Goal: Communication & Community: Answer question/provide support

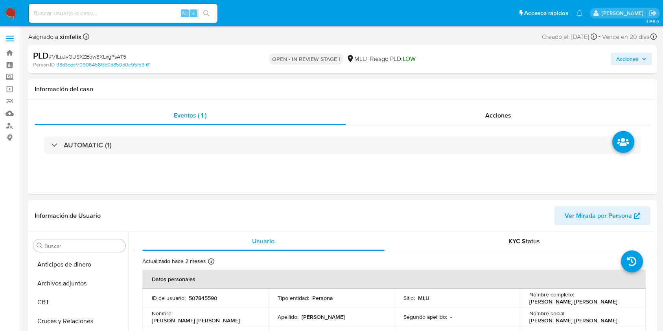
select select "10"
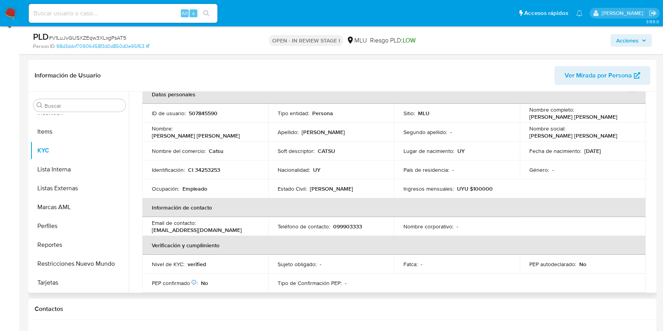
scroll to position [42, 0]
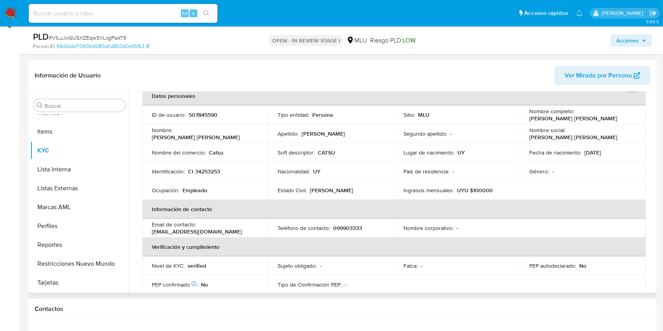
click at [572, 250] on th "Verificación y cumplimiento" at bounding box center [394, 247] width 504 height 19
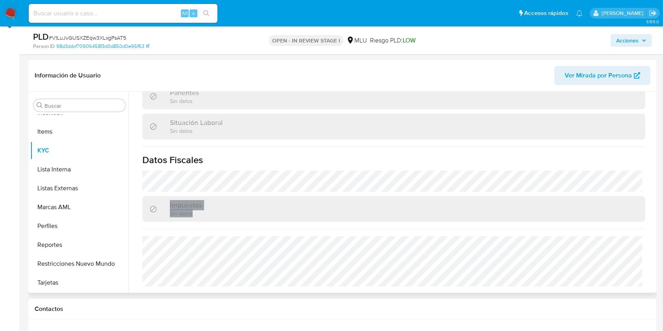
drag, startPoint x: 652, startPoint y: 234, endPoint x: 652, endPoint y: 169, distance: 64.9
click at [652, 169] on div "Usuario KYC Status Actualizado hace 2 meses Creado: 07/07/2023 13:08:12 Actuali…" at bounding box center [392, 192] width 527 height 201
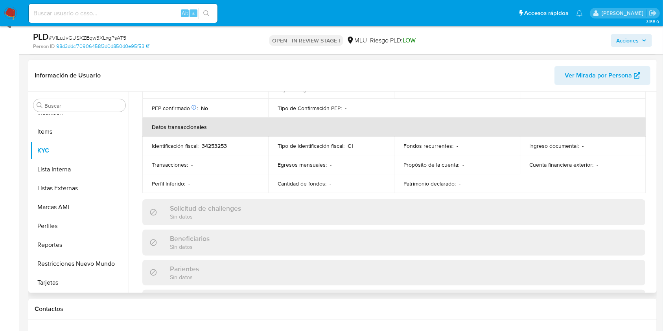
scroll to position [0, 0]
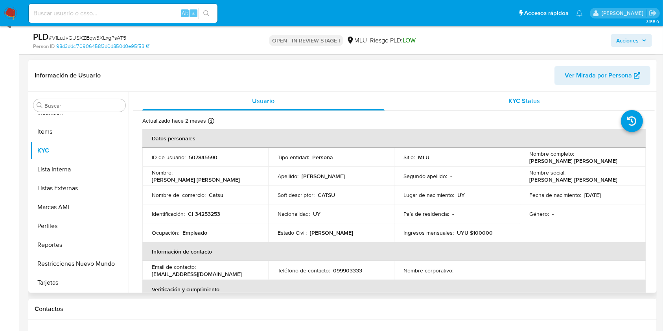
click at [524, 105] on span "KYC Status" at bounding box center [524, 100] width 31 height 9
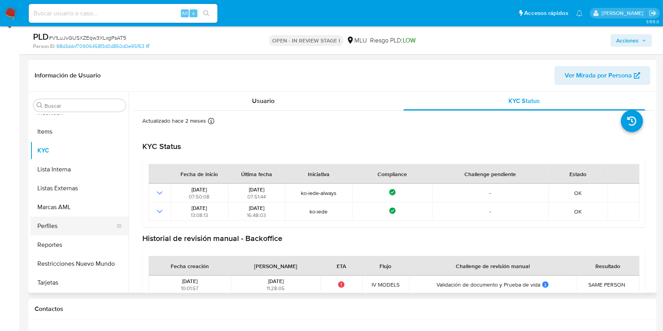
click at [71, 222] on button "Perfiles" at bounding box center [76, 226] width 92 height 19
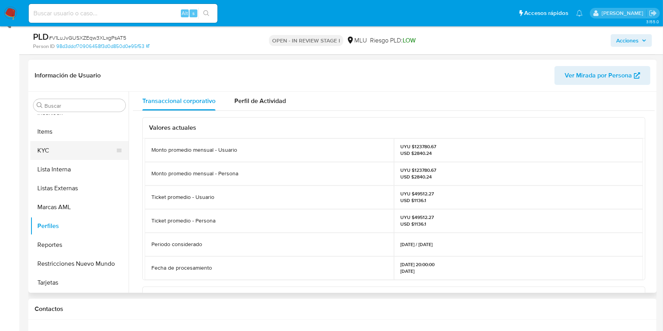
click at [58, 156] on button "KYC" at bounding box center [76, 150] width 92 height 19
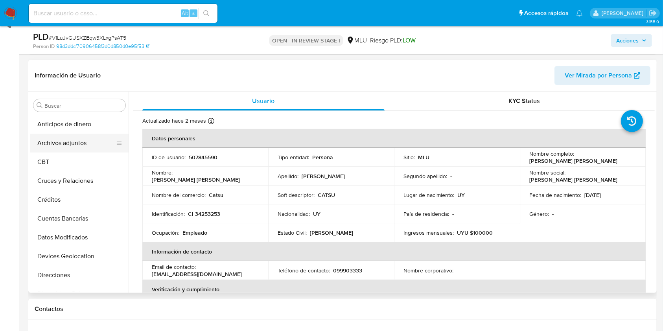
click at [83, 148] on button "Archivos adjuntos" at bounding box center [76, 143] width 92 height 19
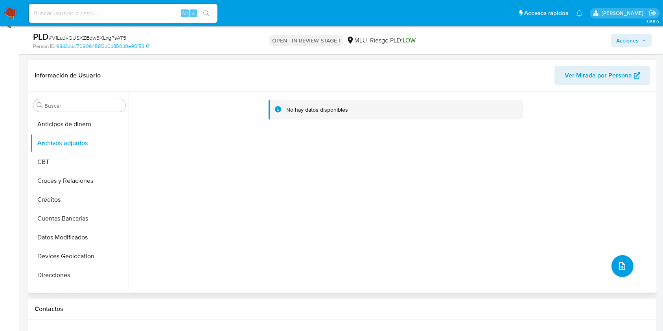
click at [623, 272] on button "upload-file" at bounding box center [623, 266] width 22 height 22
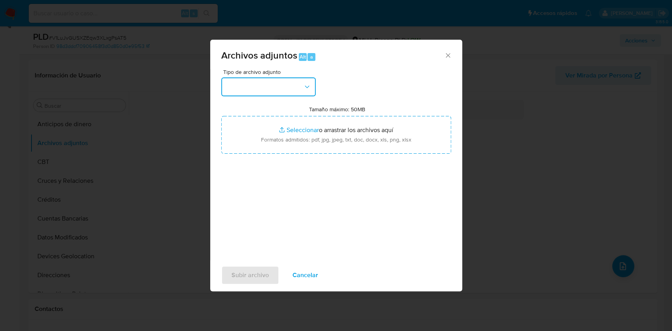
click at [259, 88] on button "button" at bounding box center [268, 87] width 94 height 19
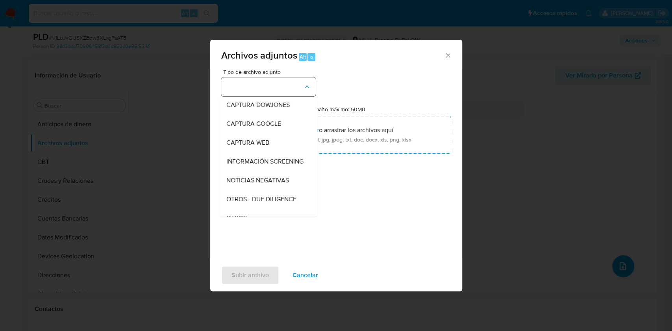
scroll to position [41, 0]
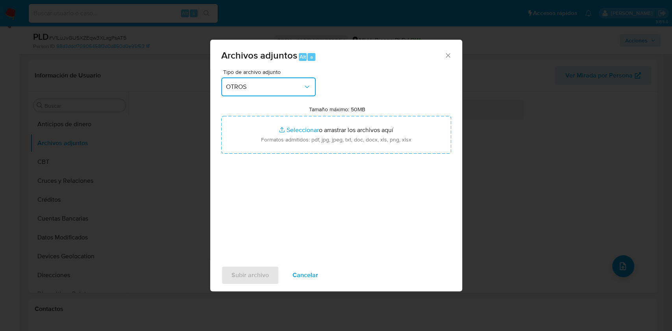
click at [478, 6] on div "Archivos adjuntos Alt a Tipo de archivo adjunto OTROS Tamaño máximo: 50MB Selec…" at bounding box center [336, 165] width 672 height 331
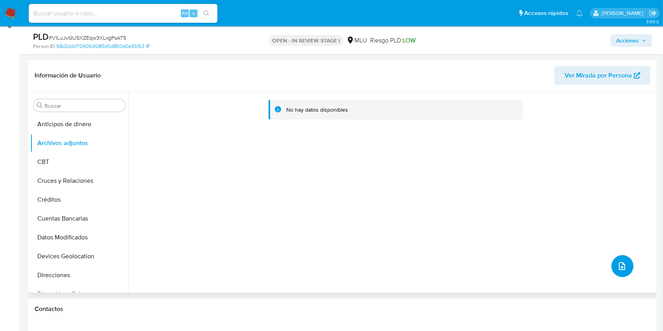
click at [619, 266] on icon "upload-file" at bounding box center [622, 266] width 6 height 8
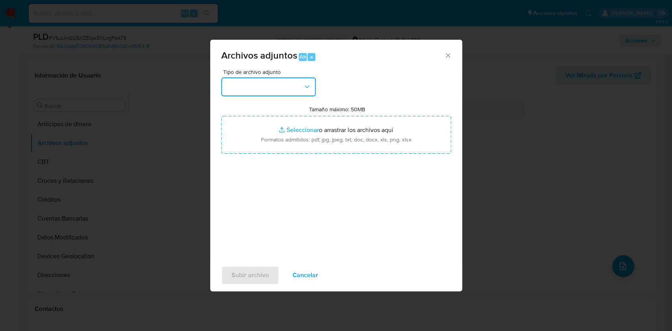
click at [273, 87] on button "button" at bounding box center [268, 87] width 94 height 19
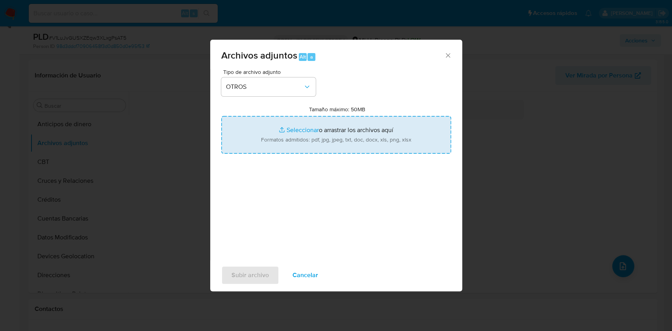
type input "C:\fakepath\CASE LOG 507845590 18_08_2025 - NIVEL 1.pdf"
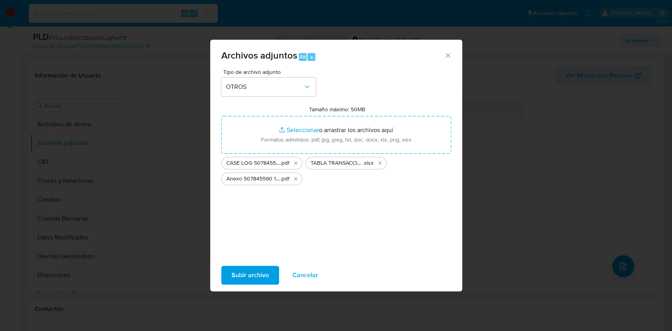
click at [246, 278] on span "Subir archivo" at bounding box center [249, 275] width 37 height 17
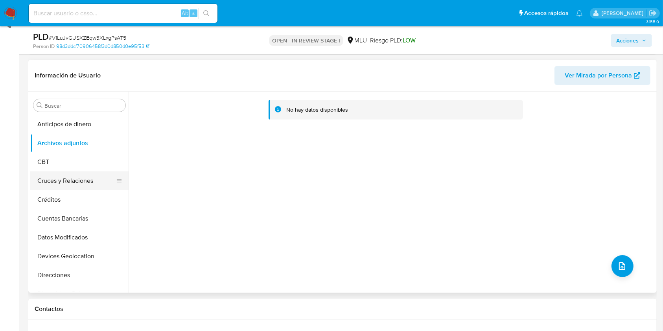
click at [54, 175] on button "Cruces y Relaciones" at bounding box center [76, 181] width 92 height 19
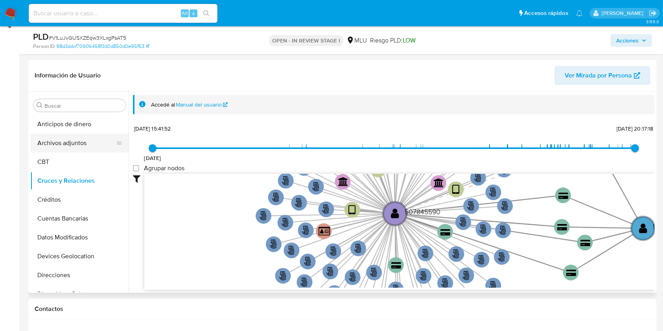
click at [72, 140] on button "Archivos adjuntos" at bounding box center [76, 143] width 92 height 19
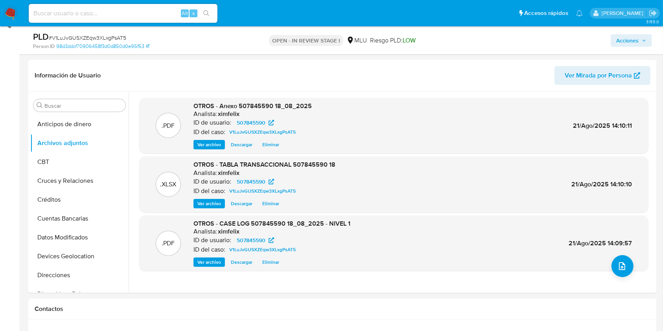
click at [629, 41] on span "Acciones" at bounding box center [628, 40] width 22 height 13
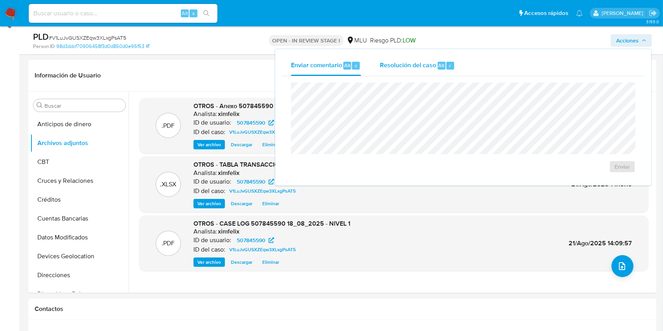
click at [395, 62] on span "Resolución del caso" at bounding box center [408, 65] width 56 height 9
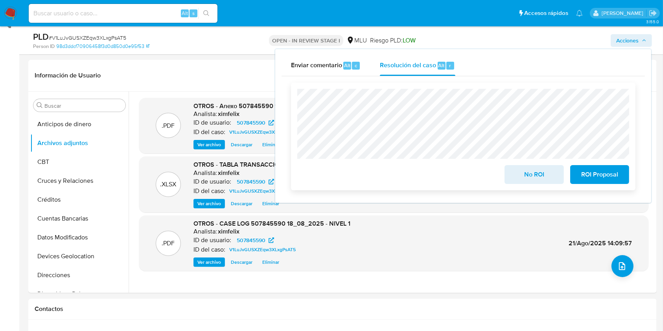
click at [531, 171] on span "No ROI" at bounding box center [534, 174] width 39 height 17
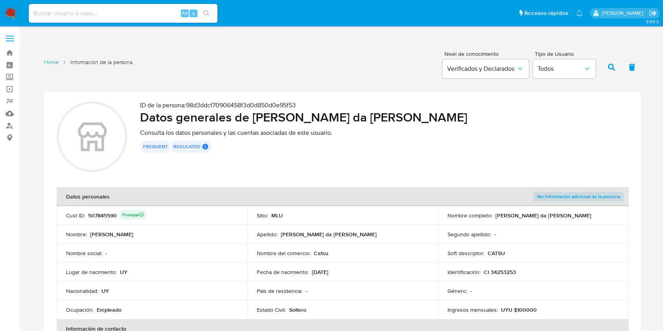
scroll to position [344, 0]
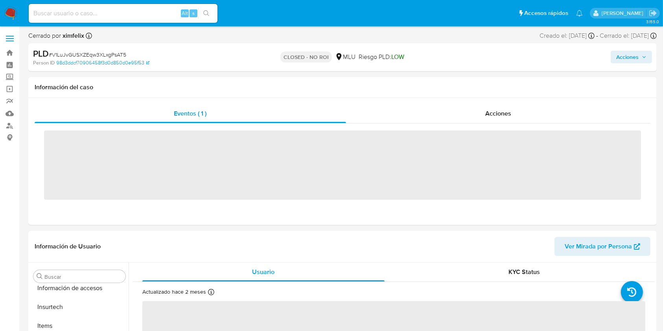
scroll to position [351, 0]
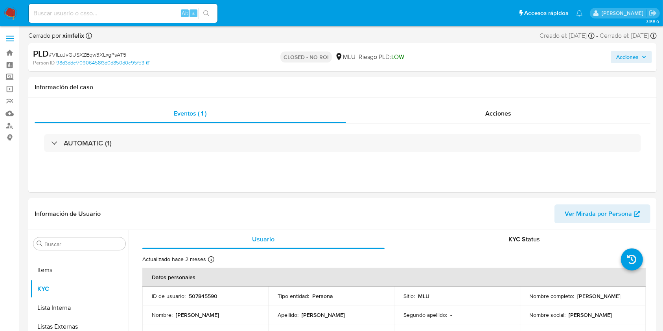
select select "10"
click at [16, 20] on nav "Pausado Ver notificaciones Alt s Accesos rápidos Presiona las siguientes teclas…" at bounding box center [331, 13] width 663 height 26
click at [13, 14] on img at bounding box center [10, 13] width 13 height 13
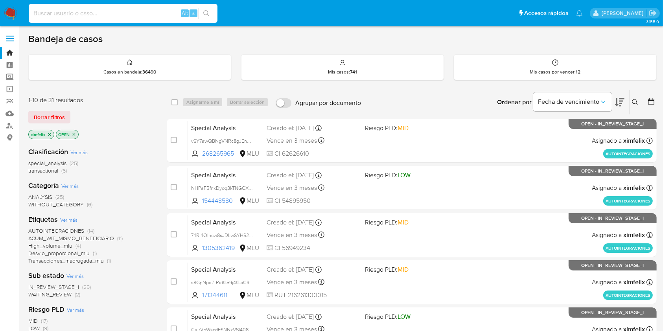
click at [146, 13] on input at bounding box center [123, 13] width 189 height 10
paste input "wez0ZPORXUrmam9VINg0mrKh"
type input "wez0ZPORXUrmam9VINg0mrKh"
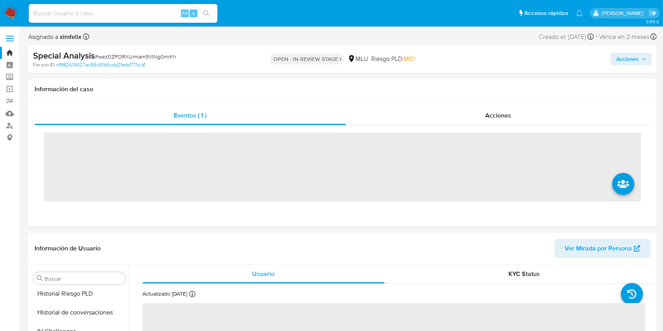
scroll to position [351, 0]
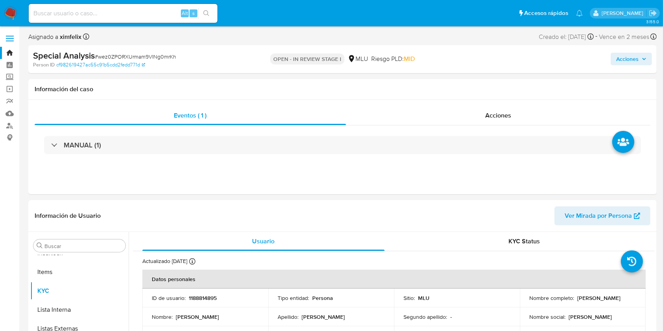
select select "10"
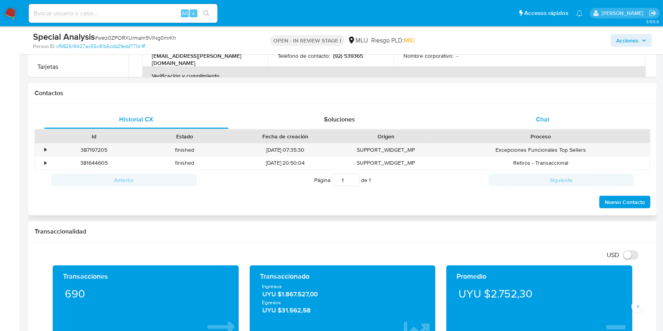
scroll to position [334, 0]
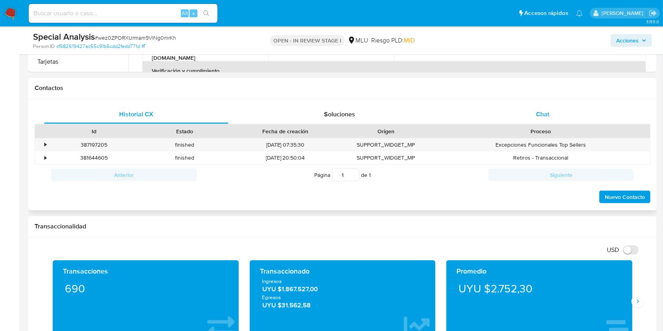
click at [548, 106] on div "Chat" at bounding box center [543, 114] width 185 height 19
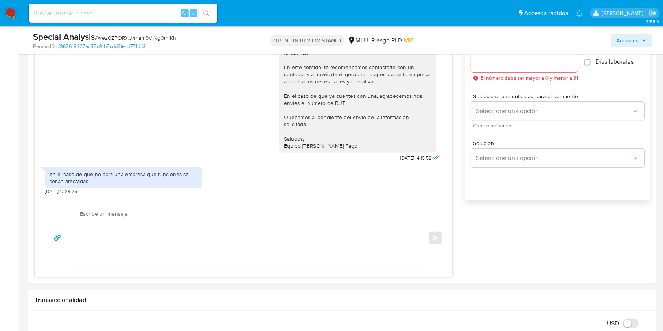
scroll to position [458, 0]
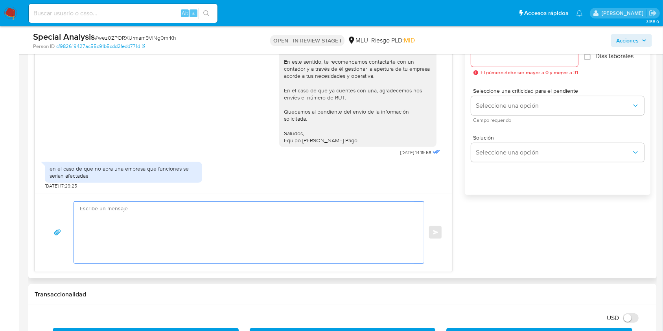
click at [268, 209] on textarea at bounding box center [247, 233] width 334 height 62
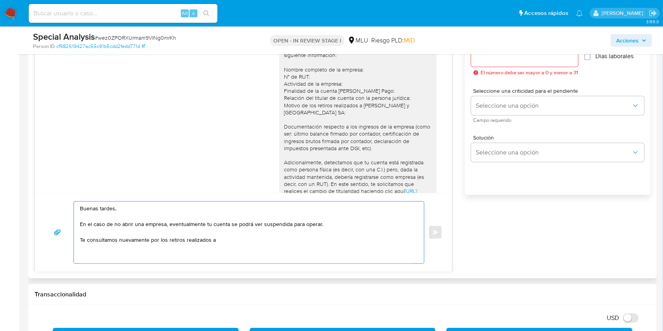
scroll to position [0, 0]
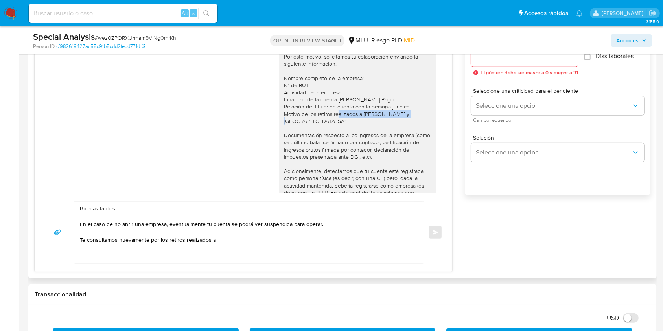
drag, startPoint x: 357, startPoint y: 115, endPoint x: 283, endPoint y: 120, distance: 74.6
click at [284, 120] on div "Buenas tardes Tomás, Te contactamos ya que necesitamos verificar algunos datos.…" at bounding box center [358, 164] width 148 height 265
copy div "Donato Arbiza y Ecolandia SA"
click at [227, 234] on textarea "Buenas tardes, En el caso de no abrir una empresa, eventualmente tu cuenta se p…" at bounding box center [247, 233] width 334 height 62
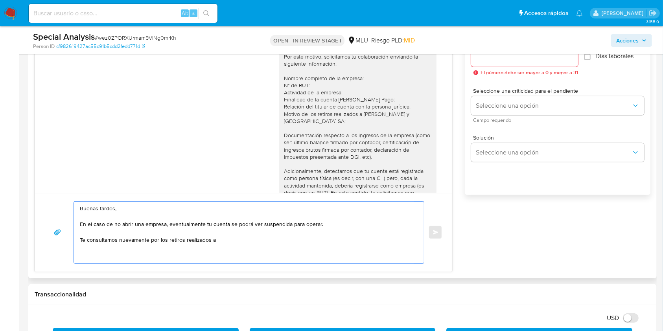
click at [221, 237] on textarea "Buenas tardes, En el caso de no abrir una empresa, eventualmente tu cuenta se p…" at bounding box center [247, 233] width 334 height 62
paste textarea "Donato Arbiza y Ecolandia SA"
click at [128, 224] on textarea "Buenas tardes, En el caso de no abrir una empresa, eventualmente tu cuenta se p…" at bounding box center [247, 233] width 334 height 62
click at [365, 239] on textarea "Buenas tardes, En el caso de no contar con una empresa, eventualmente tu cuenta…" at bounding box center [247, 233] width 334 height 62
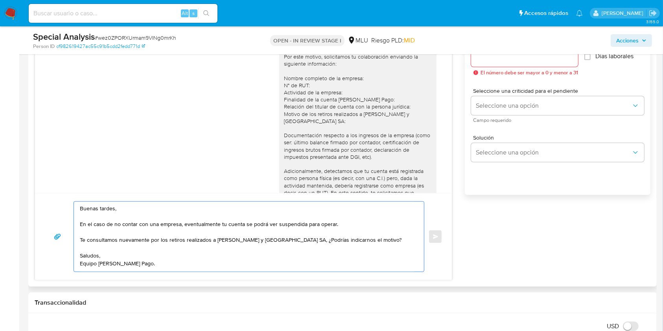
type textarea "Buenas tardes, En el caso de no contar con una empresa, eventualmente tu cuenta…"
click at [558, 70] on span "El número debe ser mayor a 0 y menor a 31" at bounding box center [530, 73] width 98 height 6
click at [554, 61] on input "Esperar Respuesta (días)" at bounding box center [524, 57] width 107 height 10
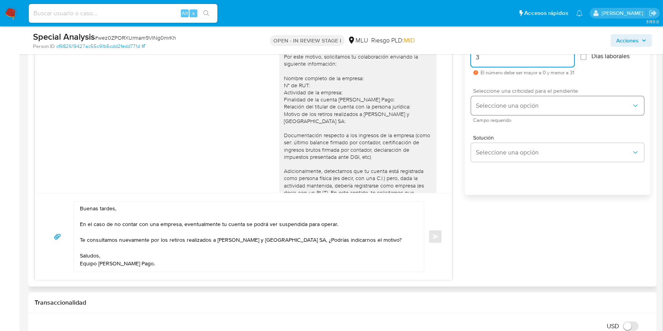
type input "3"
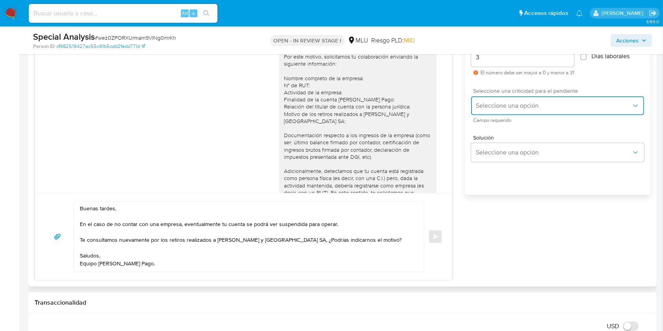
click at [535, 110] on button "Seleccione una opción" at bounding box center [557, 105] width 173 height 19
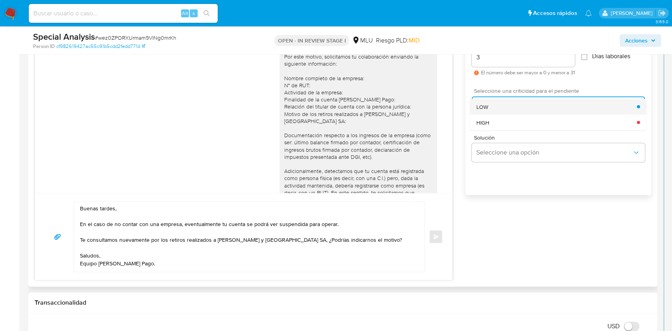
click at [519, 102] on div "LOW" at bounding box center [556, 107] width 161 height 16
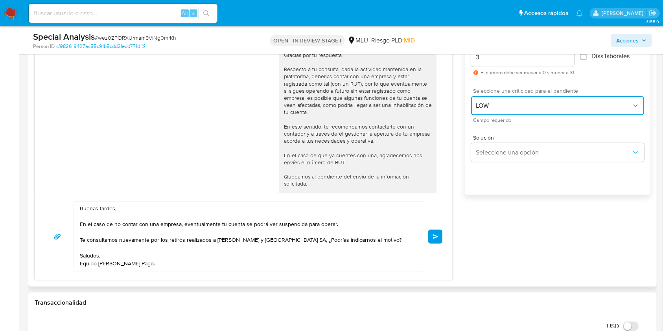
scroll to position [486, 0]
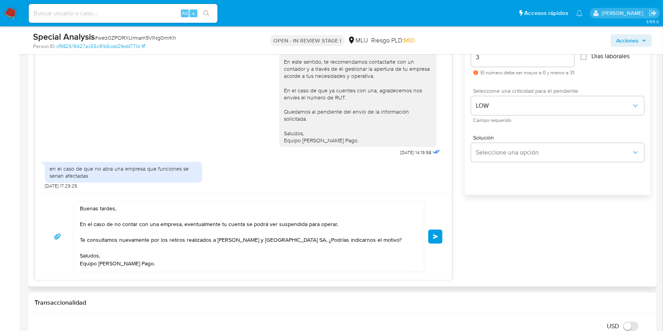
click at [439, 236] on button "Enviar" at bounding box center [436, 237] width 14 height 14
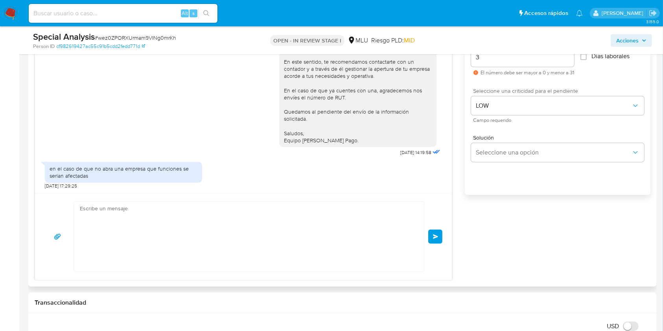
scroll to position [581, 0]
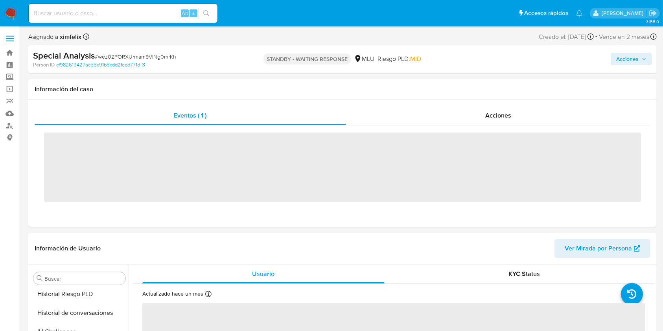
scroll to position [351, 0]
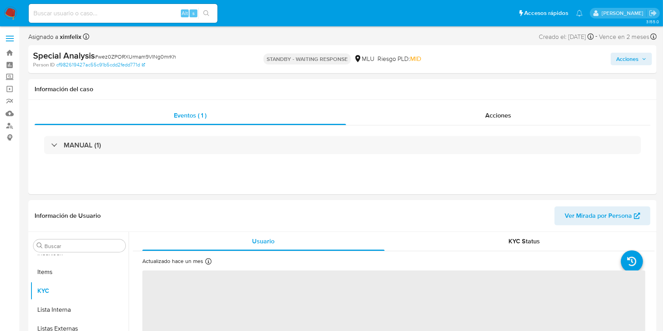
drag, startPoint x: 0, startPoint y: 0, endPoint x: 11, endPoint y: 18, distance: 21.2
click at [11, 18] on img at bounding box center [10, 13] width 13 height 13
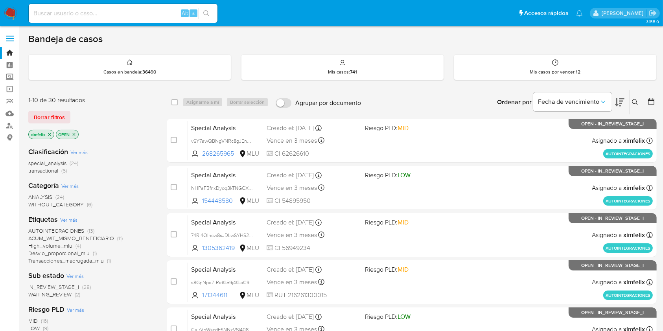
click at [60, 299] on div "Clasificación Ver más special_analysis (24) transactional (6) Categoría Ver más…" at bounding box center [91, 275] width 126 height 268
click at [60, 293] on span "WAITING_REVIEW" at bounding box center [49, 295] width 43 height 8
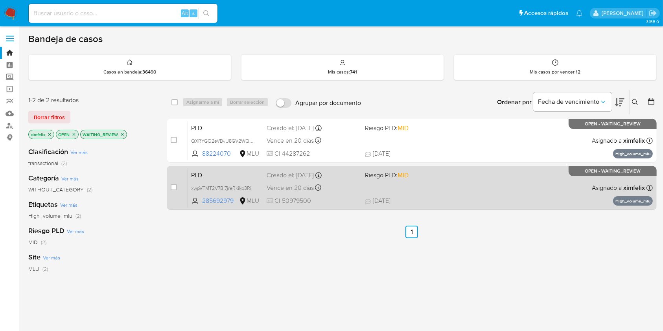
click at [327, 197] on span "CI 50979500" at bounding box center [313, 201] width 92 height 9
click at [173, 189] on input "checkbox" at bounding box center [174, 187] width 6 height 6
checkbox input "true"
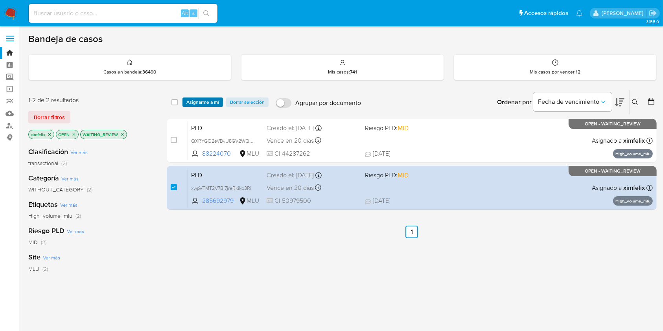
click at [204, 104] on span "Asignarme a mí" at bounding box center [203, 102] width 33 height 8
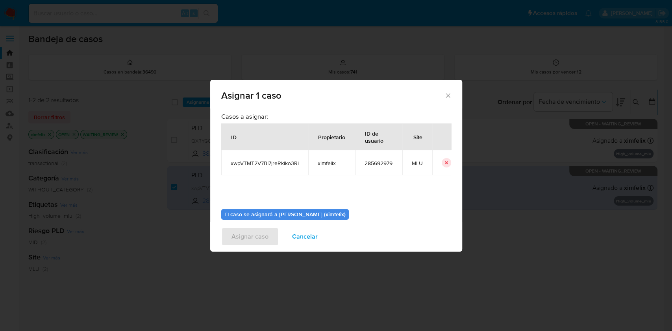
scroll to position [40, 0]
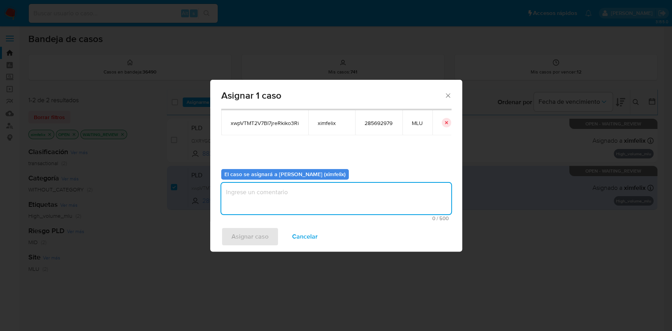
click at [303, 212] on textarea "assign-modal" at bounding box center [336, 198] width 230 height 31
click at [248, 235] on span "Asignar caso" at bounding box center [249, 236] width 37 height 17
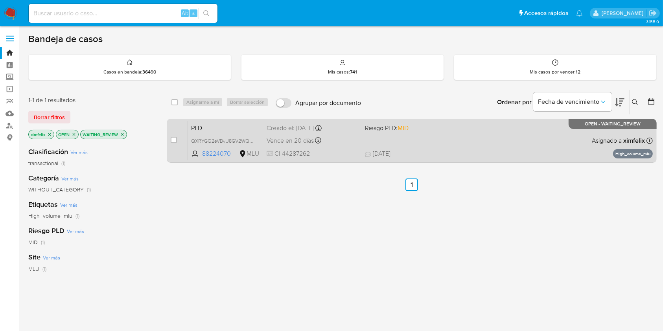
click at [343, 143] on div "Vence en 20 días Vence el 10/09/2025 06:34:30" at bounding box center [313, 140] width 92 height 11
click at [175, 138] on input "checkbox" at bounding box center [174, 140] width 6 height 6
checkbox input "true"
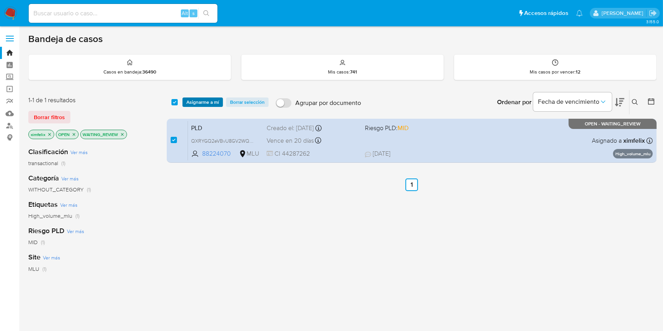
click at [196, 100] on span "Asignarme a mí" at bounding box center [203, 102] width 33 height 8
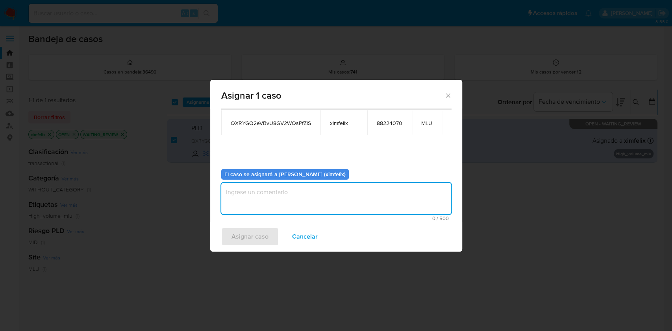
click at [294, 196] on textarea "assign-modal" at bounding box center [336, 198] width 230 height 31
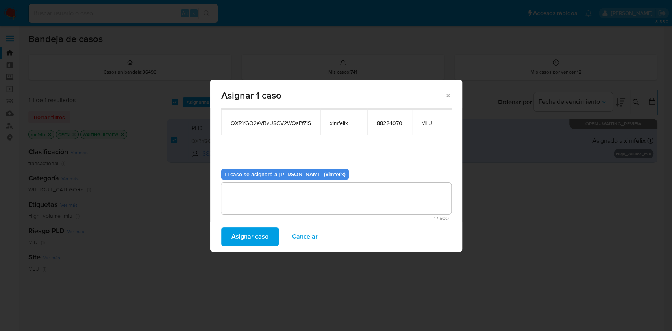
click at [257, 239] on span "Asignar caso" at bounding box center [249, 236] width 37 height 17
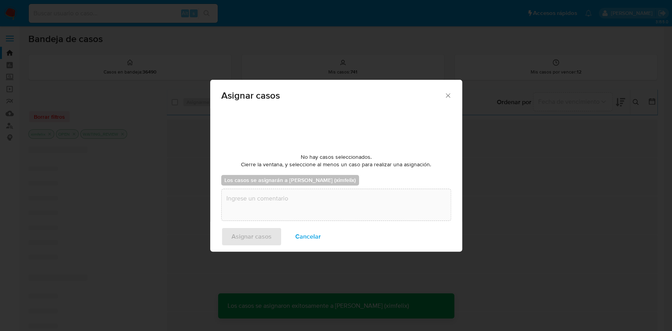
checkbox input "false"
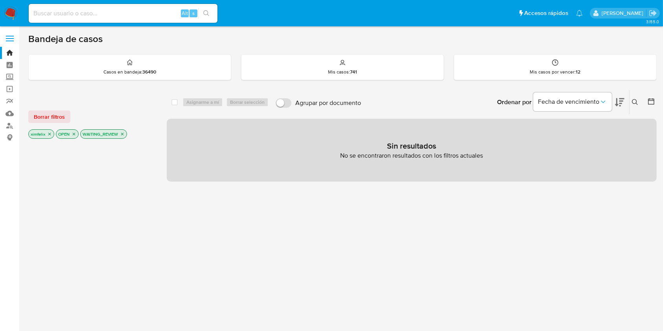
click at [11, 17] on img at bounding box center [10, 13] width 13 height 13
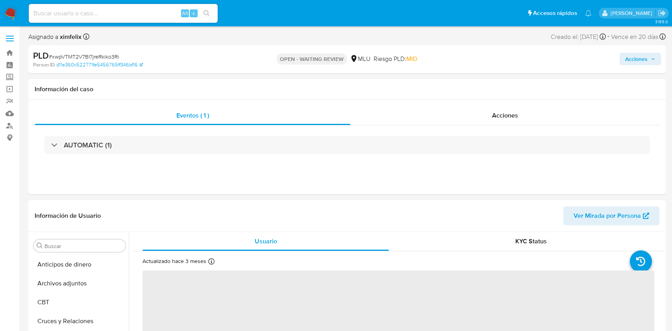
select select "10"
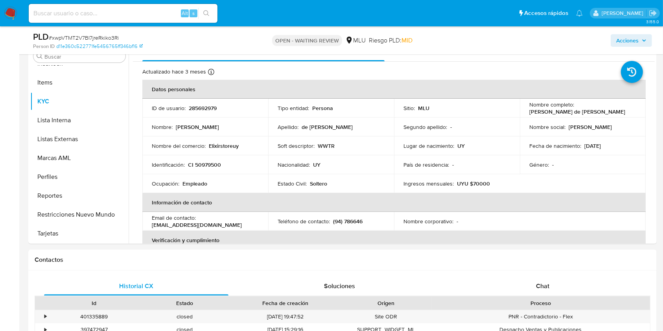
scroll to position [152, 0]
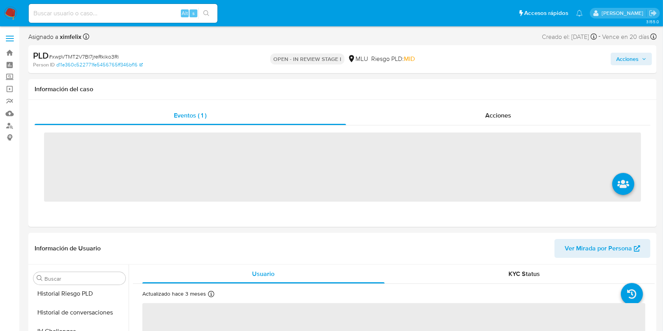
scroll to position [351, 0]
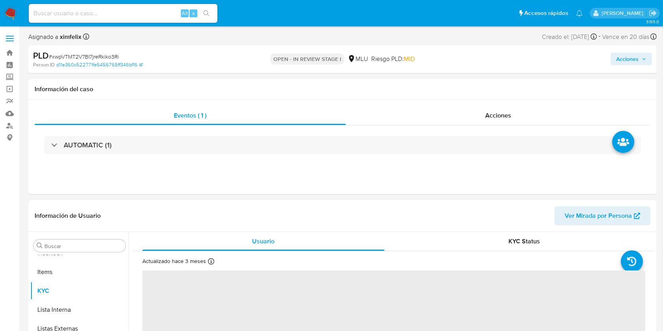
select select "10"
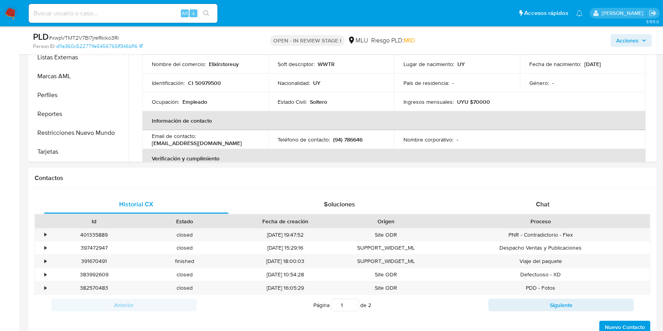
scroll to position [258, 0]
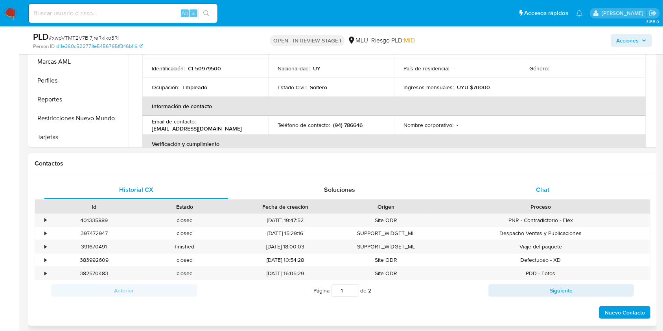
click at [539, 192] on span "Chat" at bounding box center [542, 189] width 13 height 9
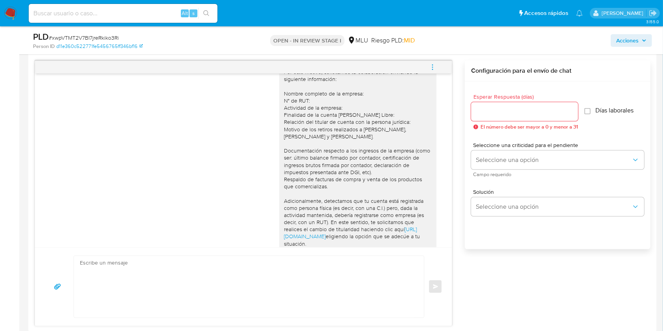
scroll to position [0, 0]
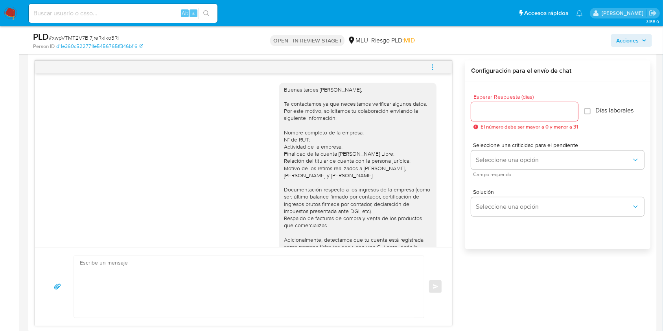
click at [277, 280] on textarea at bounding box center [247, 287] width 334 height 62
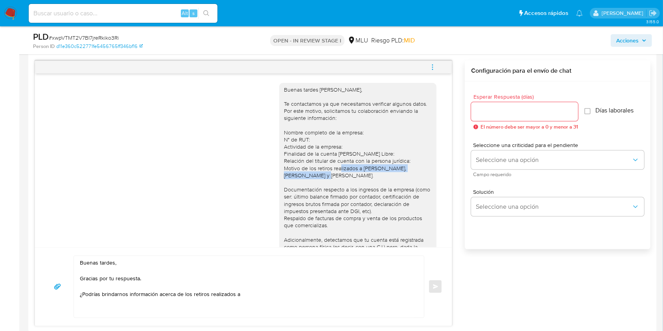
drag, startPoint x: 357, startPoint y: 169, endPoint x: 318, endPoint y: 176, distance: 39.6
click at [318, 176] on div "Buenas tardes Camilo, Te contactamos ya que necesitamos verificar algunos datos…" at bounding box center [358, 225] width 148 height 279
copy div "Jony Sosa, Franco Perez y Magda de cuadra"
click at [243, 294] on textarea "Buenas tardes, Gracias por tu respuesta. ¿Podrías brindarnos información acerca…" at bounding box center [247, 287] width 334 height 62
paste textarea "Jony Sosa, Franco Perez y Magda de cuadra"
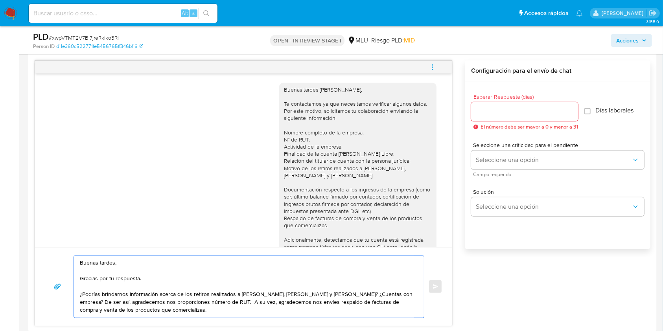
click at [227, 301] on textarea "Buenas tardes, Gracias por tu respuesta. ¿Podrías brindarnos información acerca…" at bounding box center [247, 287] width 334 height 62
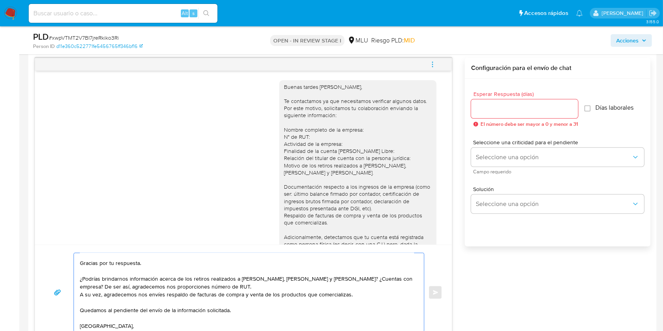
scroll to position [20, 0]
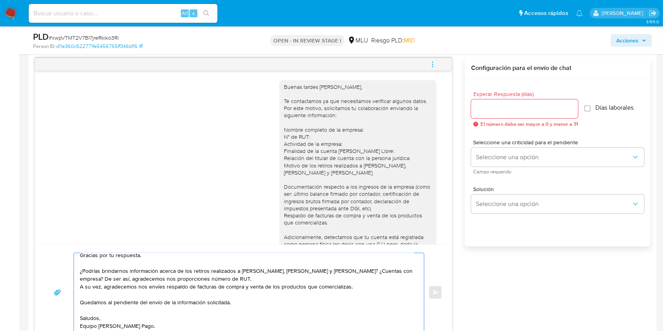
type textarea "Buenas tardes, Gracias por tu respuesta. ¿Podrías brindarnos información acerca…"
click at [493, 111] on input "Esperar Respuesta (días)" at bounding box center [524, 109] width 107 height 10
type input "3"
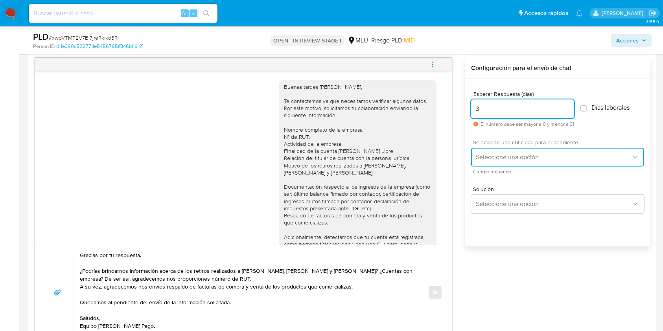
click at [495, 155] on span "Seleccione una opción" at bounding box center [554, 157] width 156 height 8
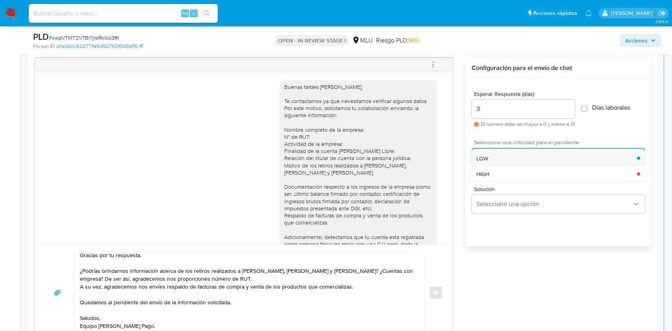
click at [491, 153] on div "LOW" at bounding box center [556, 158] width 161 height 16
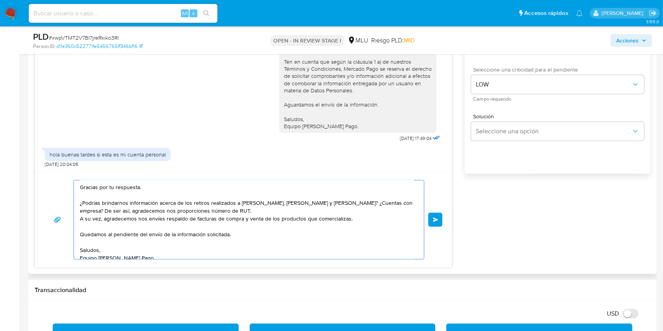
scroll to position [23, 0]
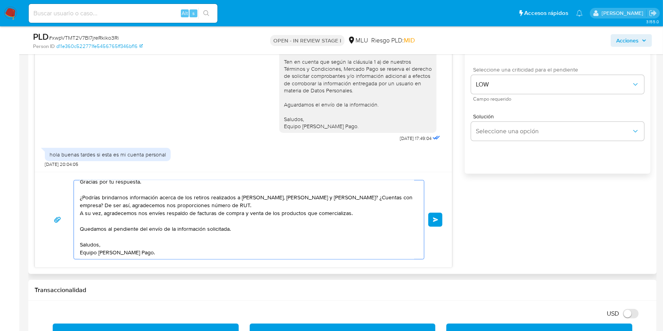
click at [439, 220] on button "Enviar" at bounding box center [436, 220] width 14 height 14
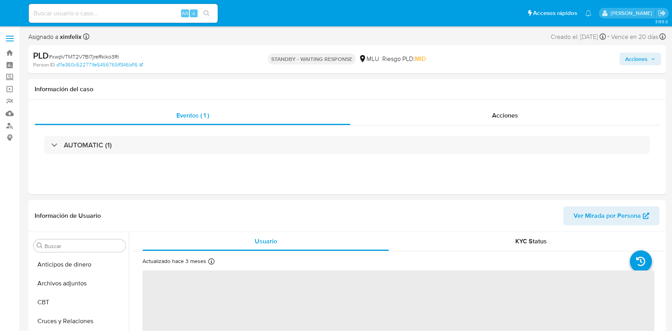
select select "10"
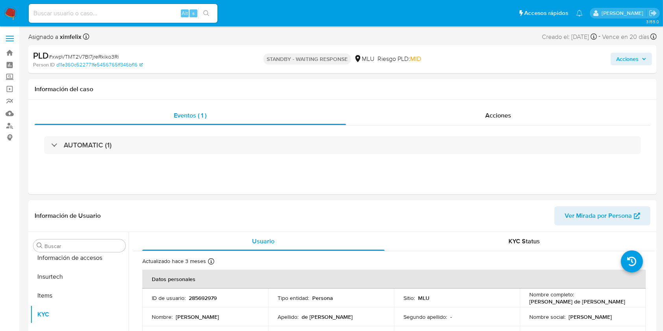
scroll to position [351, 0]
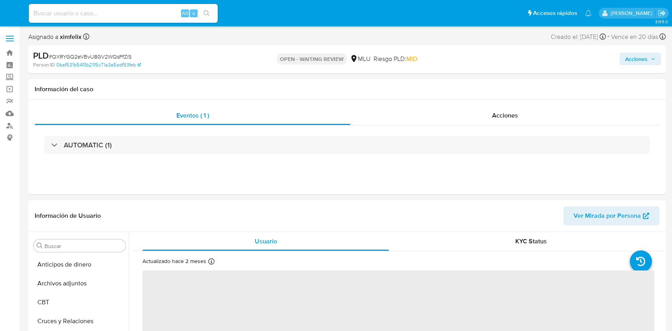
select select "10"
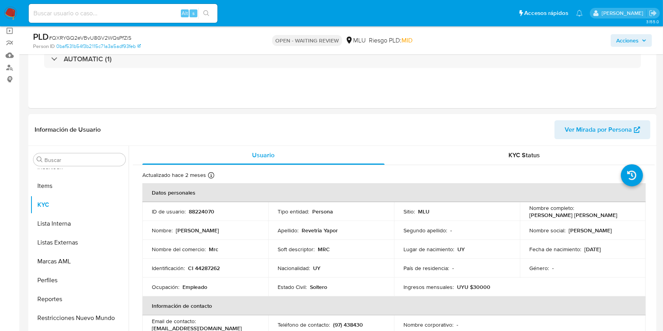
scroll to position [51, 0]
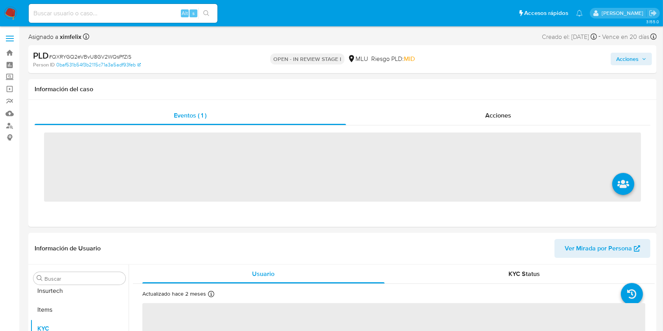
scroll to position [351, 0]
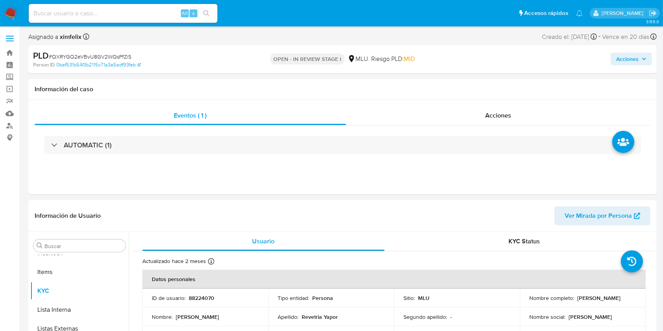
select select "10"
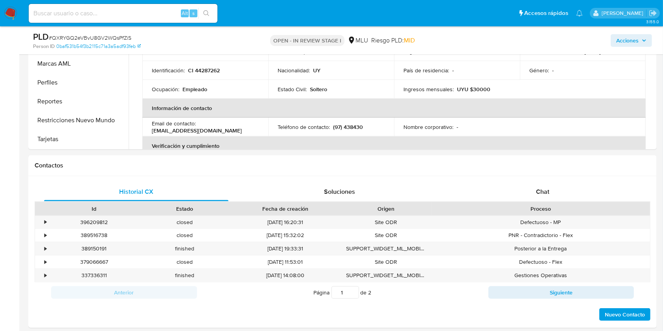
scroll to position [258, 0]
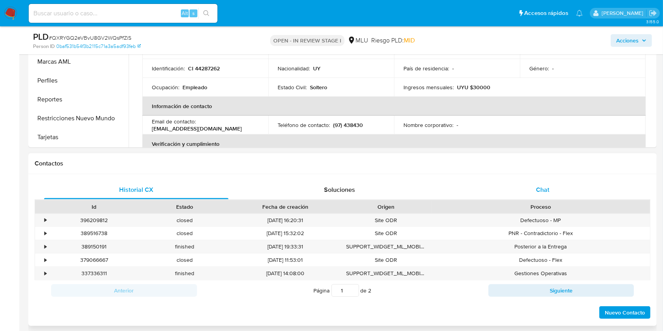
click at [538, 184] on div "Chat" at bounding box center [543, 190] width 185 height 19
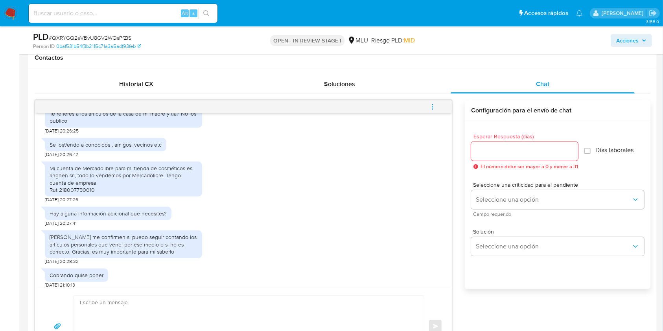
scroll to position [133, 0]
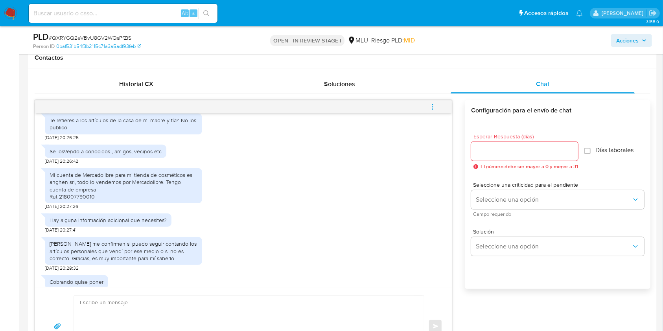
click at [79, 194] on div "Mi cuenta de Mercadolibre para mi tienda de cosméticos es anghen srl, todo lo v…" at bounding box center [124, 186] width 148 height 29
copy div "218007790010"
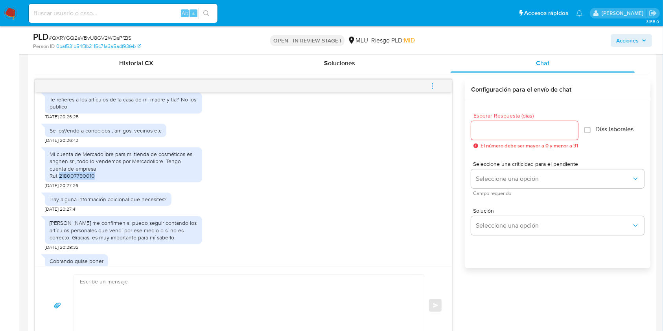
scroll to position [400, 0]
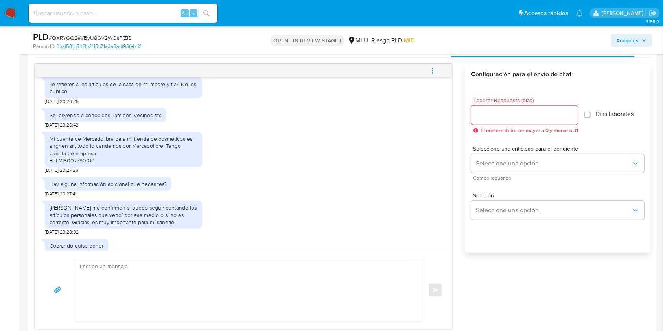
click at [260, 270] on textarea at bounding box center [247, 291] width 334 height 62
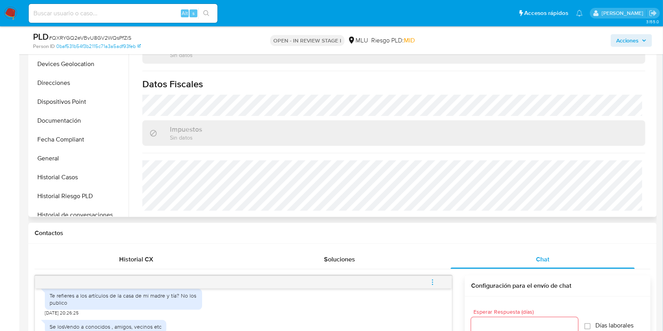
scroll to position [113, 0]
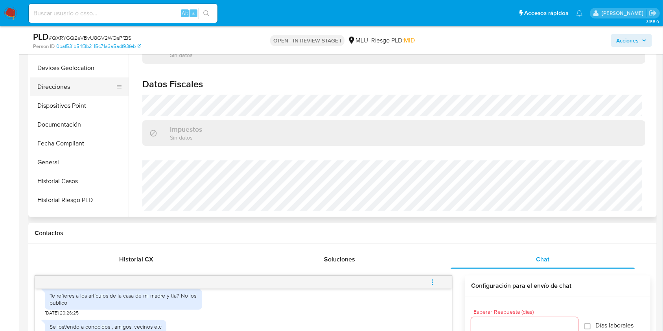
click at [73, 86] on button "Direcciones" at bounding box center [76, 87] width 92 height 19
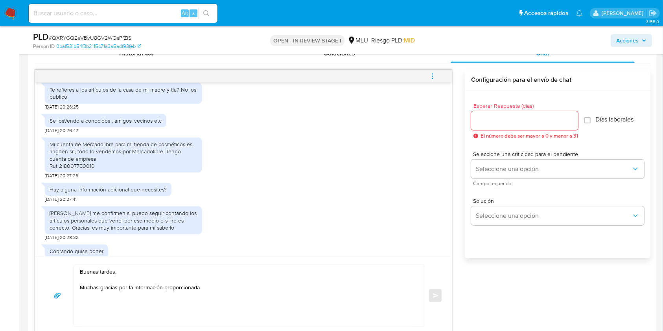
scroll to position [404, 0]
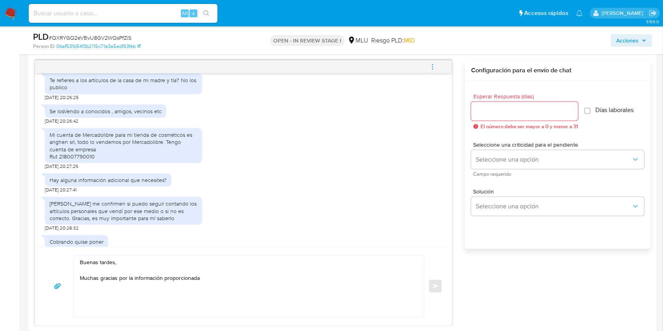
click at [230, 283] on textarea "Buenas tardes, Muchas gracias por la información proporcionada" at bounding box center [247, 287] width 334 height 62
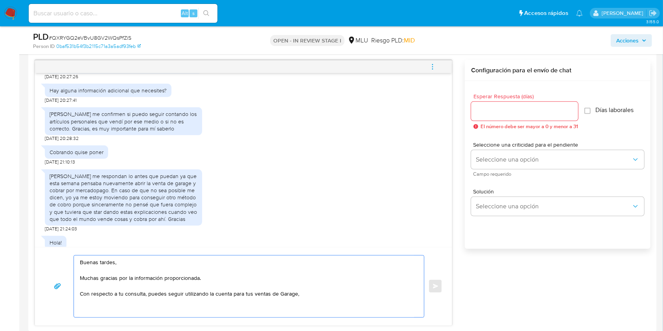
scroll to position [227, 0]
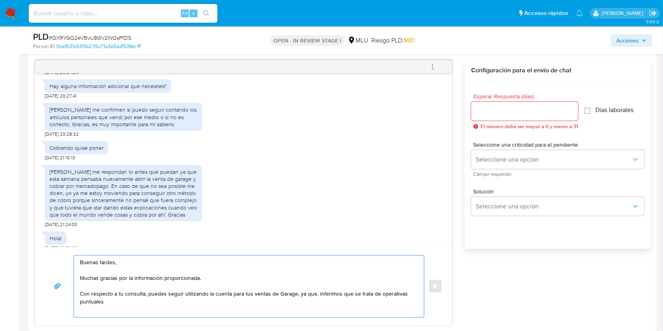
click at [386, 294] on textarea "Buenas tardes, Muchas gracias por la información proporcionada. Con respecto a …" at bounding box center [247, 287] width 334 height 62
click at [292, 305] on textarea "Buenas tardes, Muchas gracias por la información proporcionada. Con respecto a …" at bounding box center [247, 287] width 334 height 62
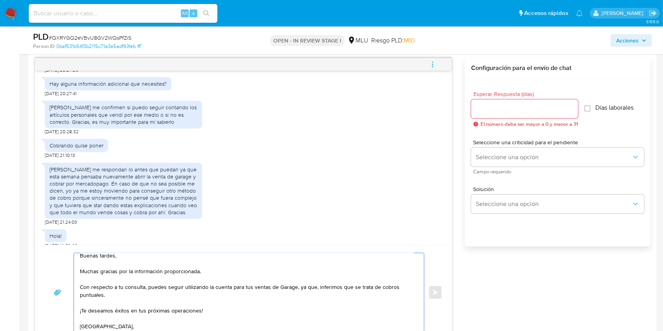
scroll to position [13, 0]
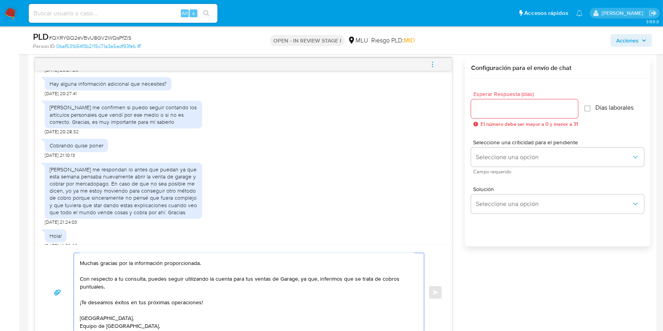
drag, startPoint x: 349, startPoint y: 280, endPoint x: 318, endPoint y: 281, distance: 31.5
click at [318, 281] on textarea "Buenas tardes, Muchas gracias por la información proporcionada. Con respecto a …" at bounding box center [247, 292] width 334 height 79
type textarea "Buenas tardes, Muchas gracias por la información proporcionada. Con respecto a …"
click at [502, 113] on input "Esperar Respuesta (días)" at bounding box center [524, 109] width 107 height 10
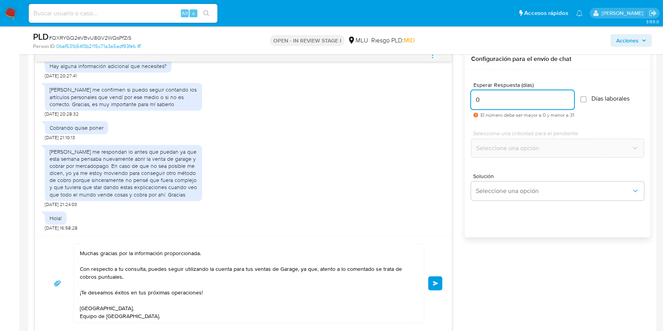
scroll to position [418, 0]
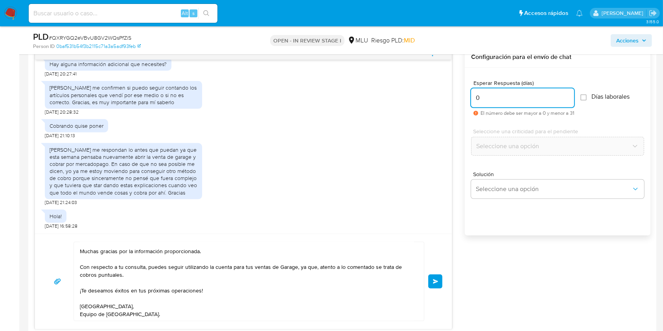
type input "0"
click at [433, 276] on button "Enviar" at bounding box center [436, 282] width 14 height 14
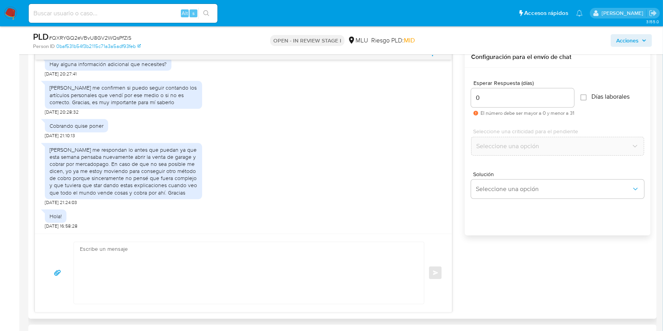
scroll to position [709, 0]
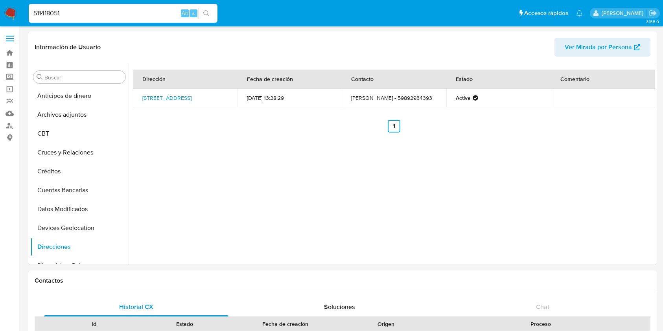
select select "10"
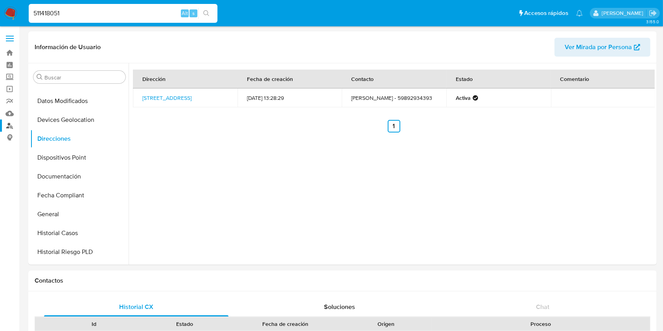
click at [2, 124] on link "Buscador de personas" at bounding box center [47, 126] width 94 height 12
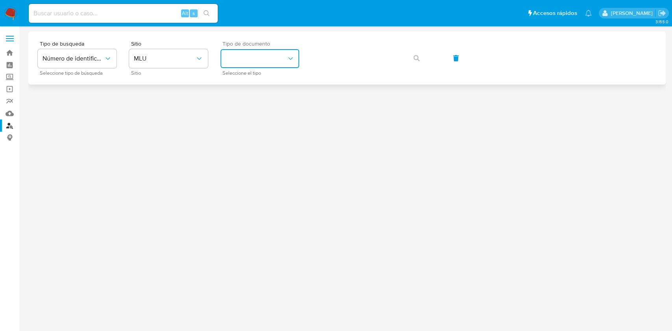
click at [224, 60] on button "identificationType" at bounding box center [259, 58] width 79 height 19
click at [230, 106] on span "RUT" at bounding box center [231, 107] width 12 height 8
click at [416, 58] on icon "button" at bounding box center [416, 58] width 6 height 6
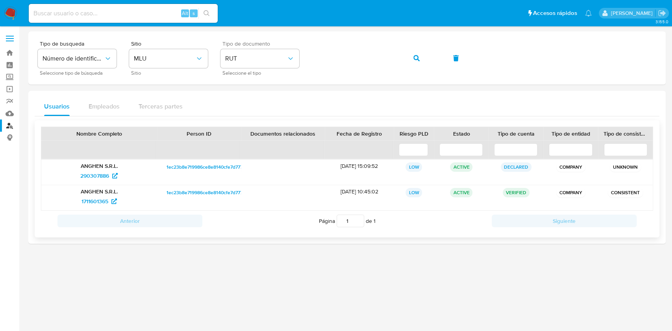
click at [170, 169] on span "1ec23b8e719986ce8e8140cfe7d777f5" at bounding box center [206, 167] width 80 height 9
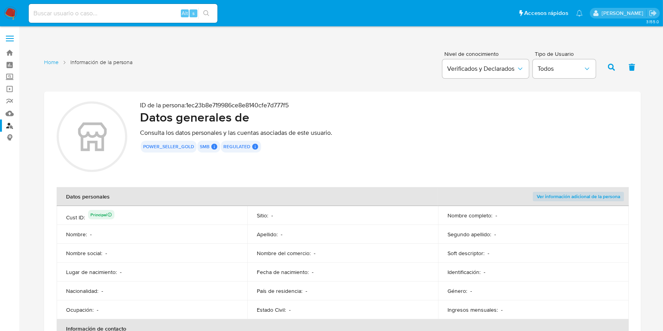
scroll to position [290, 0]
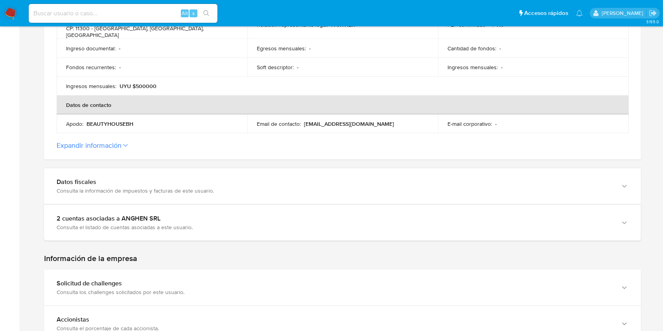
click at [123, 141] on label "Expandir información" at bounding box center [343, 145] width 572 height 9
click at [122, 141] on button "Expandir información" at bounding box center [89, 145] width 65 height 9
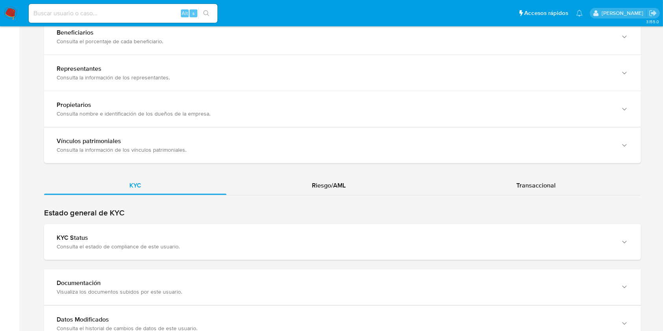
scroll to position [783, 0]
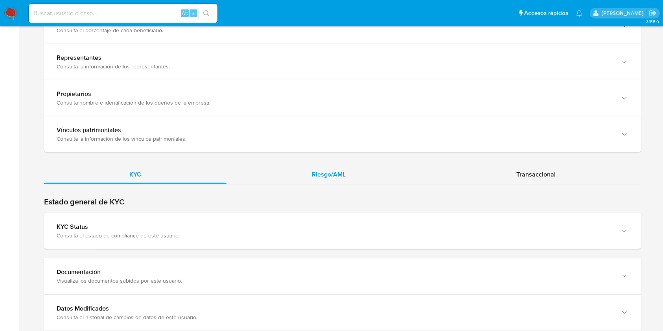
click at [367, 165] on div "Riesgo/AML" at bounding box center [329, 174] width 205 height 19
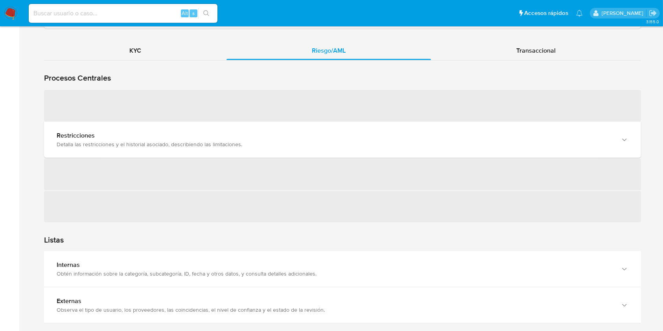
scroll to position [975, 0]
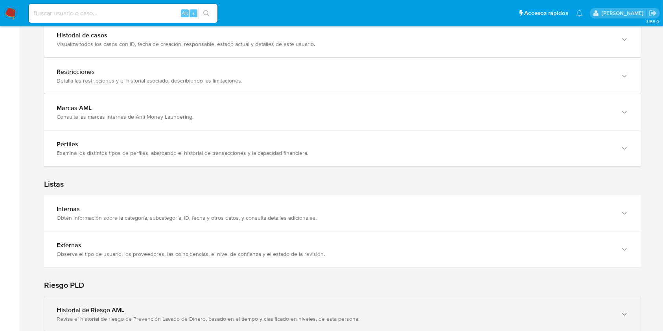
click at [538, 297] on div "Historial de Riesgo AML Revisa el historial de riesgo de Prevención Lavado de D…" at bounding box center [342, 315] width 597 height 36
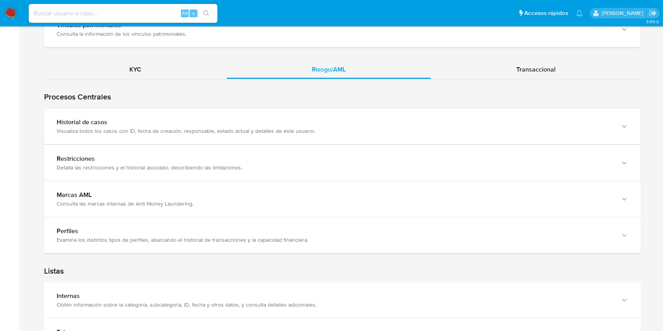
scroll to position [866, 0]
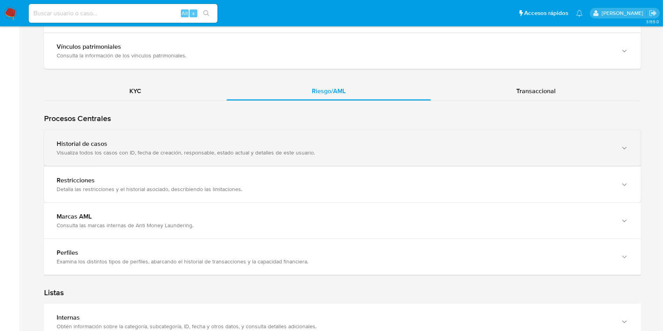
click at [461, 130] on div "Historial de casos Visualiza todos los casos con ID, fecha de creación, respons…" at bounding box center [342, 148] width 597 height 36
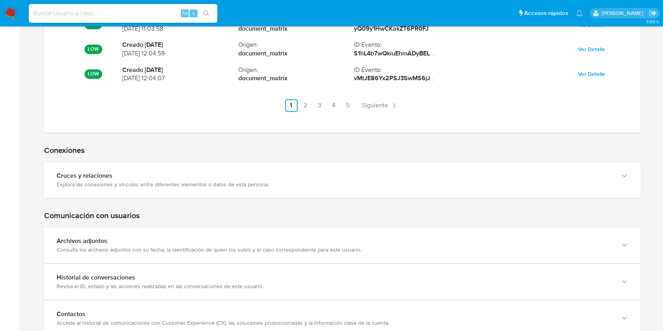
scroll to position [1477, 0]
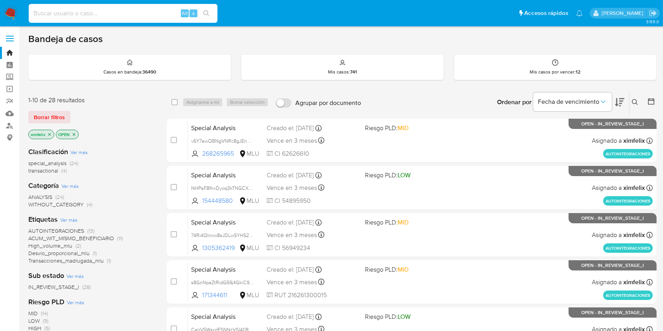
click at [122, 15] on input at bounding box center [123, 13] width 189 height 10
paste input "wtZt61PlahPdPnOaiQOCtyAc"
type input "wtZt61PlahPdPnOaiQOCtyAc"
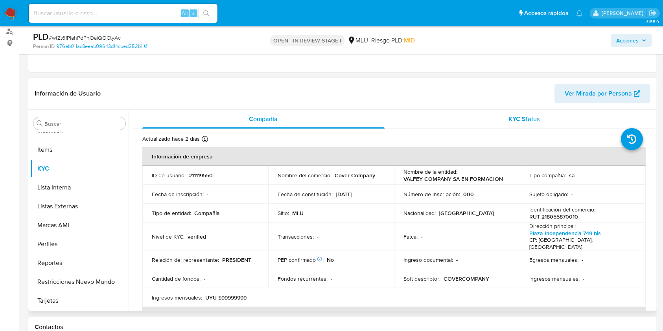
scroll to position [107, 0]
select select "10"
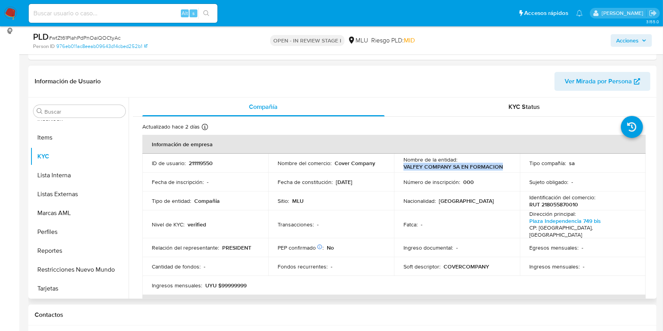
drag, startPoint x: 504, startPoint y: 168, endPoint x: 399, endPoint y: 168, distance: 105.1
click at [399, 168] on td "Nombre de la entidad : VALFEY COMPANY SA EN FORMACION" at bounding box center [457, 163] width 126 height 19
copy p "VALFEY COMPANY SA EN FORMACION"
click at [205, 162] on p "211119550" at bounding box center [201, 163] width 24 height 7
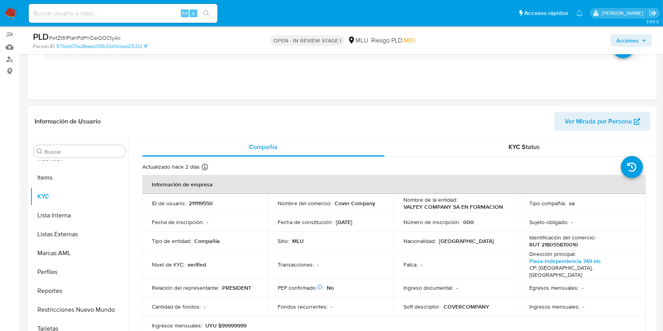
scroll to position [59, 0]
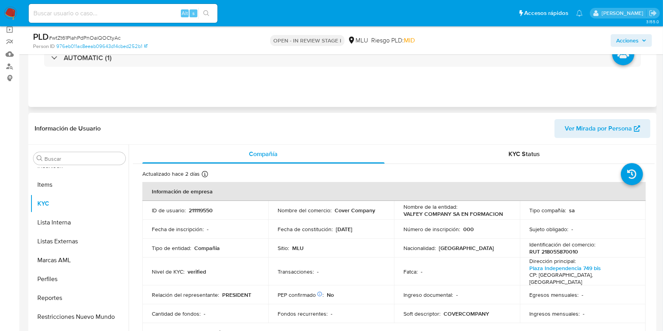
click at [236, 68] on div "AUTOMATIC (1)" at bounding box center [343, 57] width 616 height 39
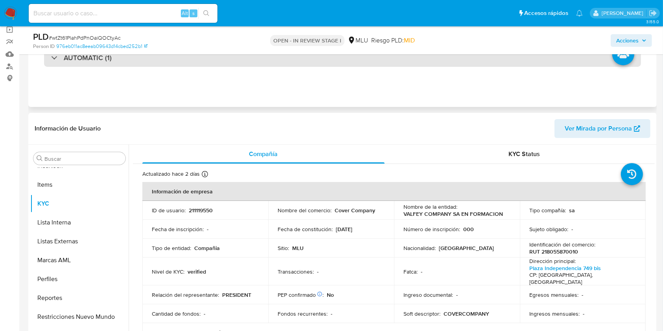
click at [239, 61] on div "AUTOMATIC (1)" at bounding box center [342, 58] width 597 height 18
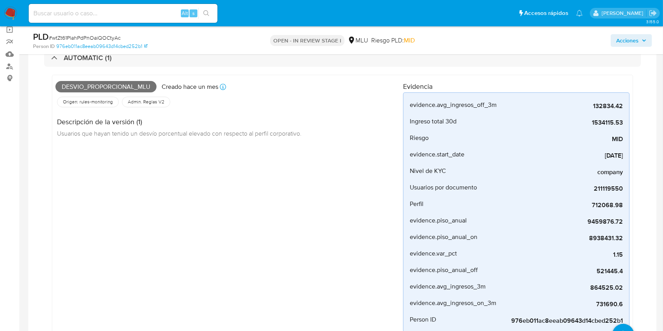
click at [133, 82] on span "Desvio_proporcional_mlu" at bounding box center [105, 87] width 101 height 12
copy span "Desvio_proporcional_mlu"
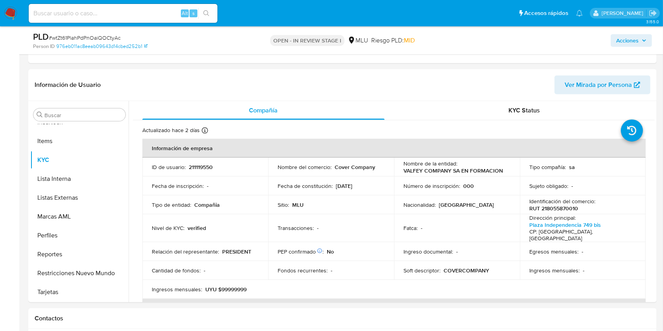
scroll to position [365, 0]
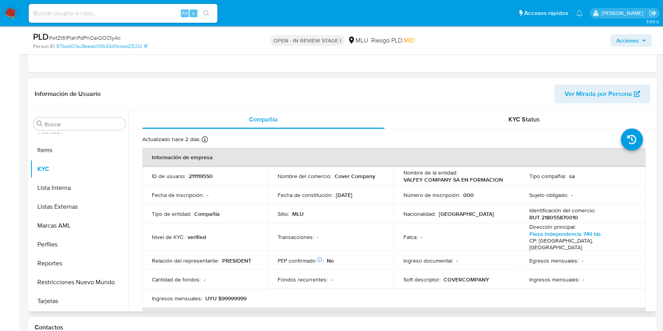
click at [606, 95] on span "Ver Mirada por Persona" at bounding box center [598, 94] width 67 height 19
click at [547, 217] on p "RUT 218055870010" at bounding box center [554, 217] width 49 height 7
copy p "218055870010"
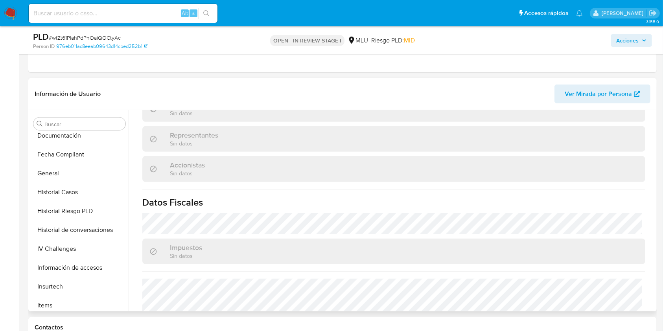
scroll to position [179, 0]
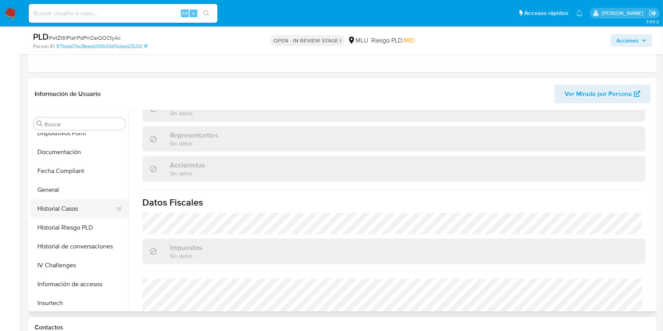
click at [81, 205] on button "Historial Casos" at bounding box center [76, 209] width 92 height 19
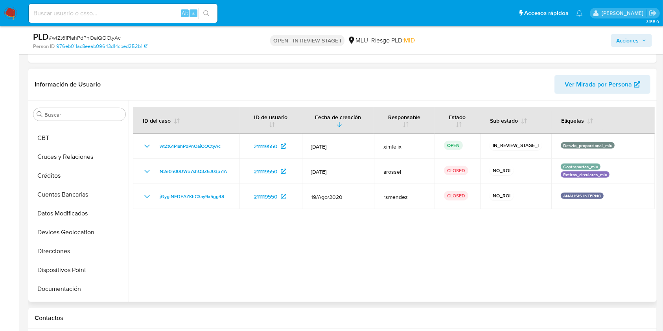
scroll to position [0, 0]
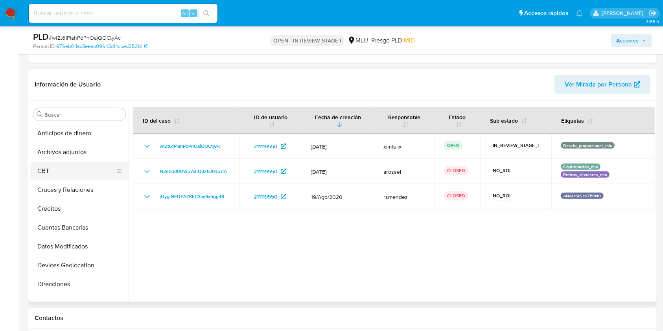
drag, startPoint x: 124, startPoint y: 157, endPoint x: 124, endPoint y: 176, distance: 18.5
click at [124, 176] on ul "Anticipos de dinero Archivos adjuntos CBT Cruces y Relaciones Créditos Cuentas …" at bounding box center [79, 212] width 98 height 177
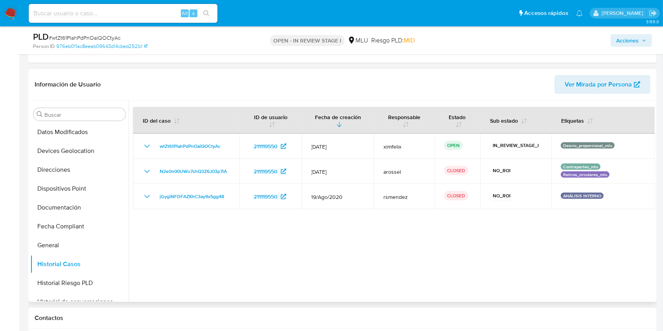
scroll to position [183, 0]
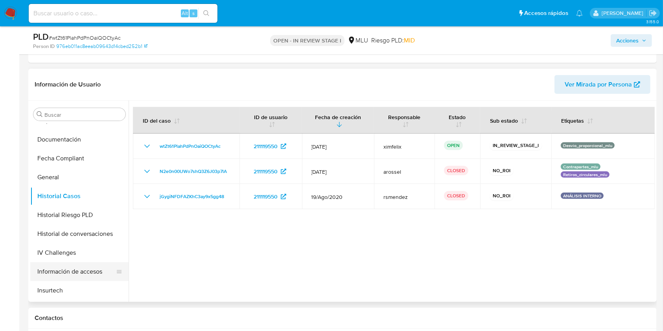
click at [88, 268] on button "Información de accesos" at bounding box center [76, 271] width 92 height 19
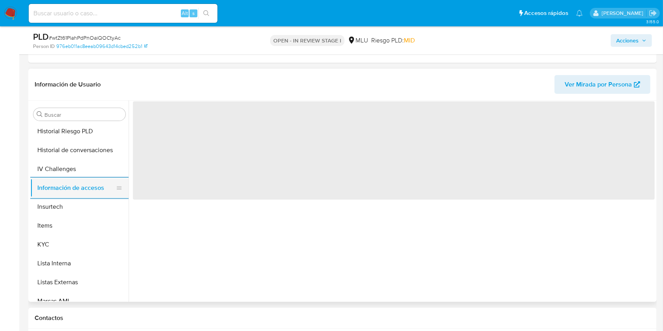
scroll to position [246, 0]
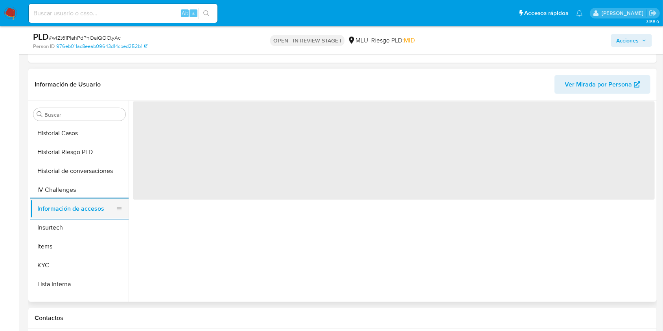
click at [88, 268] on button "KYC" at bounding box center [79, 265] width 98 height 19
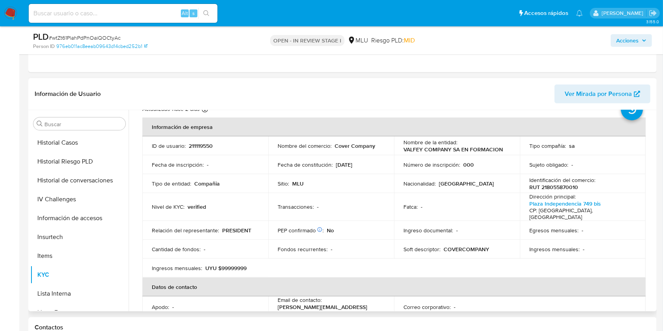
scroll to position [17, 0]
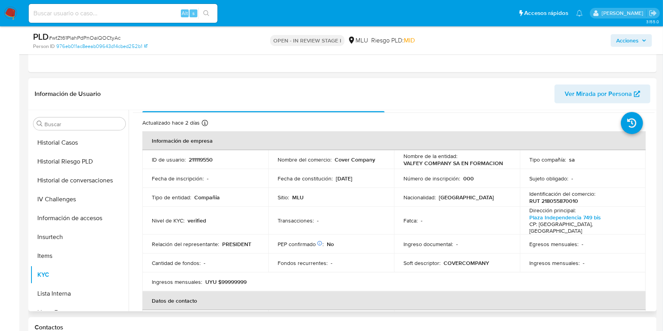
click at [563, 201] on p "RUT 218055870010" at bounding box center [554, 201] width 49 height 7
copy p "218055870010"
drag, startPoint x: 655, startPoint y: 126, endPoint x: 653, endPoint y: 157, distance: 30.8
click at [653, 157] on div "Buscar Anticipos de dinero Archivos adjuntos CBT Cruces y Relaciones Créditos C…" at bounding box center [342, 210] width 629 height 201
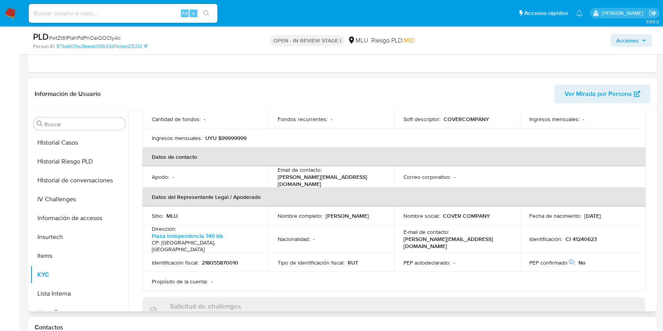
scroll to position [167, 0]
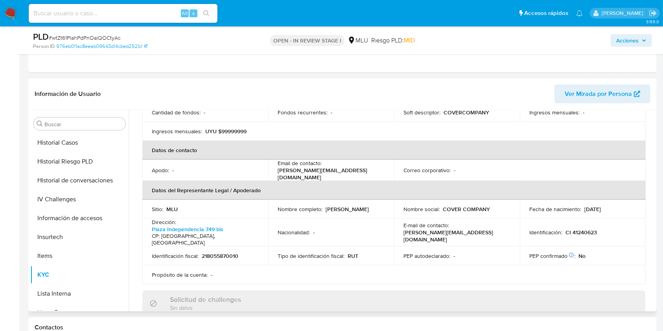
click at [414, 200] on td "Nombre social : COVER COMPANY" at bounding box center [457, 209] width 126 height 19
drag, startPoint x: 383, startPoint y: 197, endPoint x: 324, endPoint y: 199, distance: 58.7
click at [324, 200] on td "Nombre completo : Ignacio Gardiol Rosa" at bounding box center [331, 209] width 126 height 19
copy p "[PERSON_NAME]"
drag, startPoint x: 597, startPoint y: 217, endPoint x: 563, endPoint y: 222, distance: 33.8
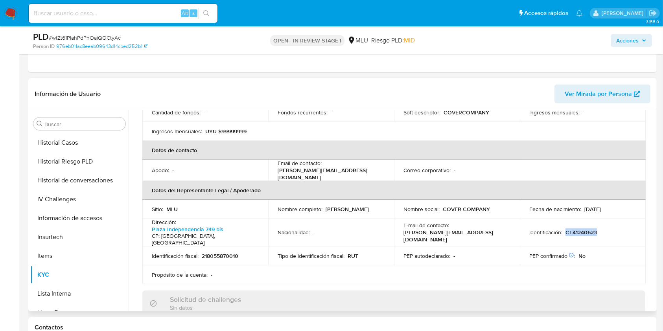
click at [563, 229] on div "Identificación : CI 41240623" at bounding box center [583, 232] width 107 height 7
copy p "CI 41240623"
drag, startPoint x: 655, startPoint y: 193, endPoint x: 650, endPoint y: 151, distance: 41.5
click at [650, 151] on div "Compañía KYC Status Actualizado hace 2 días Creado: 12/11/2021 00:33:10 Actuali…" at bounding box center [392, 210] width 527 height 201
click at [650, 151] on div "Actualizado hace 2 días Creado: 12/11/2021 00:33:10 Actualizado: 19/08/2025 17:…" at bounding box center [394, 283] width 522 height 643
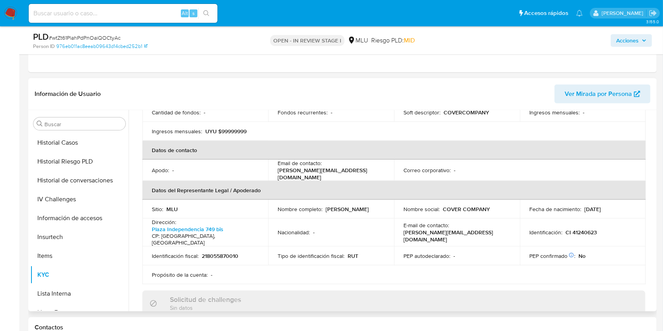
click at [650, 151] on div "Actualizado hace 2 días Creado: 12/11/2021 00:33:10 Actualizado: 19/08/2025 17:…" at bounding box center [394, 283] width 522 height 643
click at [652, 149] on div "Actualizado hace 2 días Creado: 12/11/2021 00:33:10 Actualizado: 19/08/2025 17:…" at bounding box center [394, 283] width 522 height 643
click at [652, 170] on div "Compañía KYC Status Actualizado hace 2 días Creado: 12/11/2021 00:33:10 Actuali…" at bounding box center [392, 210] width 527 height 201
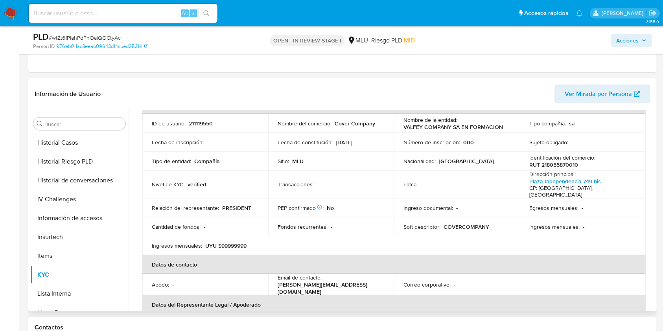
scroll to position [0, 0]
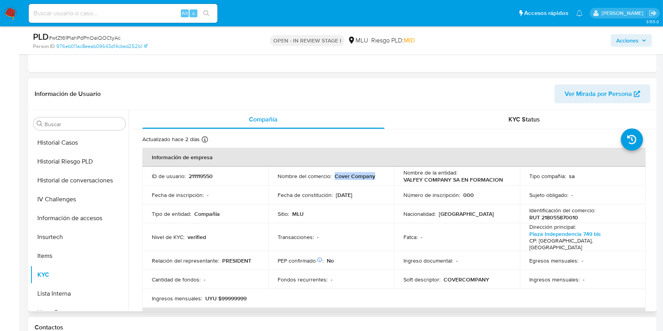
drag, startPoint x: 374, startPoint y: 177, endPoint x: 334, endPoint y: 178, distance: 39.8
click at [334, 178] on div "Nombre del comercio : Cover Company" at bounding box center [331, 176] width 107 height 7
copy p "Cover Company"
drag, startPoint x: 245, startPoint y: 290, endPoint x: 239, endPoint y: 291, distance: 5.6
click at [239, 295] on p "UYU $99999999" at bounding box center [225, 298] width 41 height 7
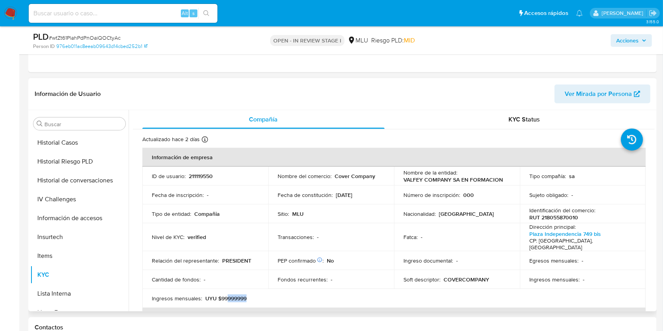
drag, startPoint x: 246, startPoint y: 291, endPoint x: 227, endPoint y: 291, distance: 18.9
click at [227, 295] on p "UYU $99999999" at bounding box center [225, 298] width 41 height 7
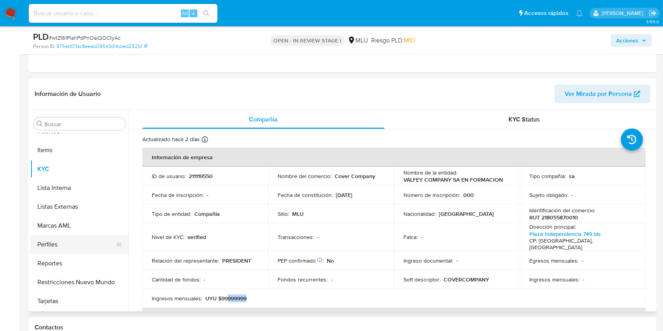
click at [49, 246] on button "Perfiles" at bounding box center [76, 244] width 92 height 19
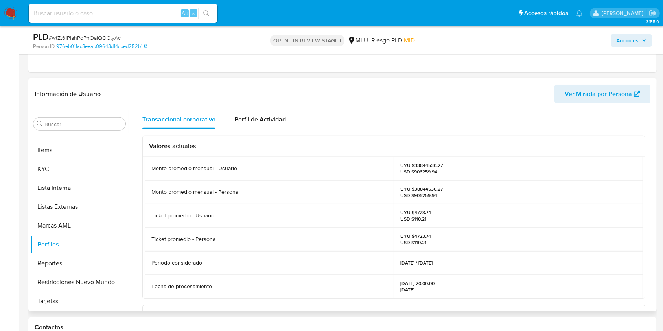
click at [432, 188] on p "UYU $38844530.27 USD $906259.94" at bounding box center [422, 192] width 42 height 13
copy p "38844530.27"
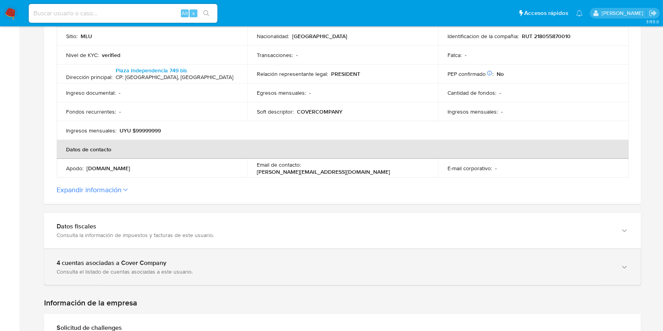
scroll to position [237, 0]
click at [393, 260] on div "4 cuentas asociadas a Cover Company" at bounding box center [335, 263] width 556 height 8
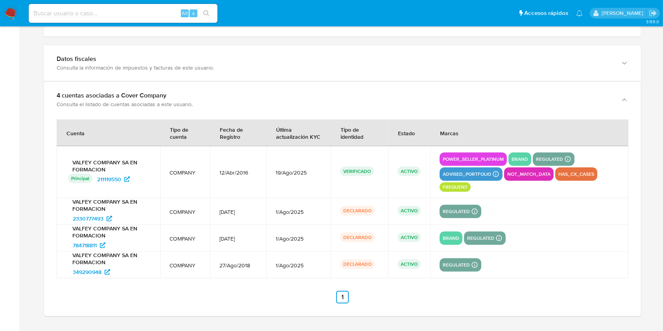
scroll to position [412, 0]
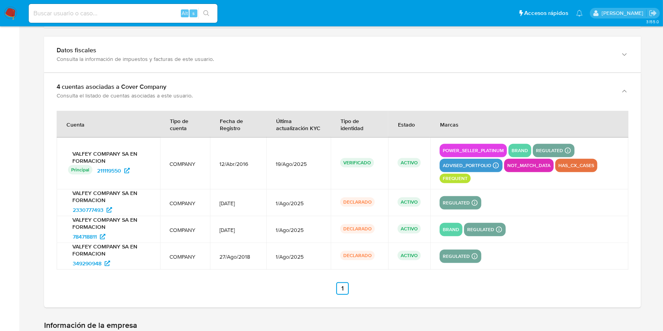
drag, startPoint x: 130, startPoint y: 207, endPoint x: 66, endPoint y: 214, distance: 64.6
click at [66, 214] on div "VALFEY COMPANY SA EN FORMACION 2330777493" at bounding box center [108, 203] width 85 height 27
drag, startPoint x: 113, startPoint y: 237, endPoint x: 67, endPoint y: 237, distance: 46.4
click at [67, 237] on div "VALFEY COMPANY SA EN FORMACION 784718811" at bounding box center [108, 229] width 85 height 27
drag, startPoint x: 126, startPoint y: 265, endPoint x: 69, endPoint y: 266, distance: 56.7
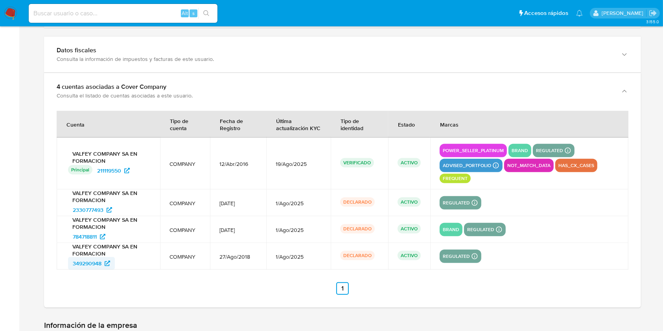
click at [69, 266] on div "349290948" at bounding box center [109, 263] width 83 height 13
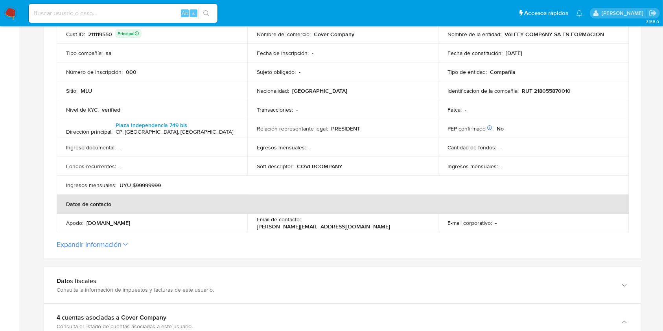
scroll to position [179, 0]
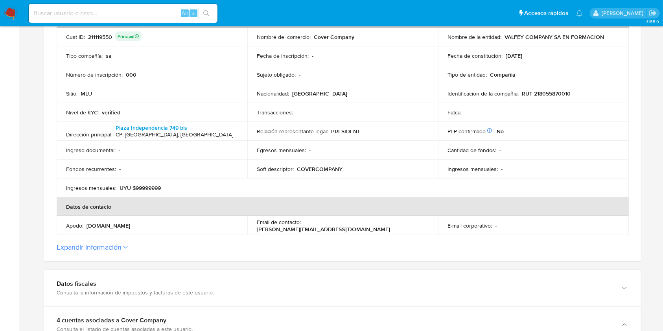
click at [116, 250] on button "Expandir información" at bounding box center [89, 247] width 65 height 9
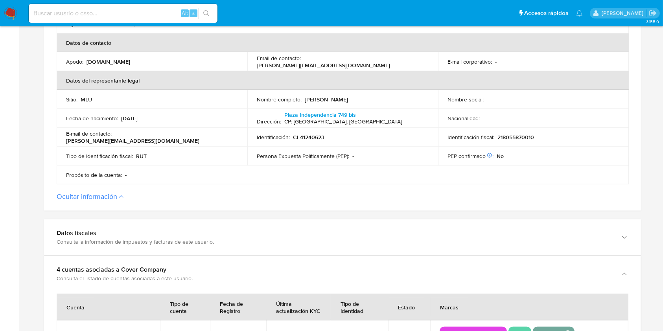
scroll to position [344, 0]
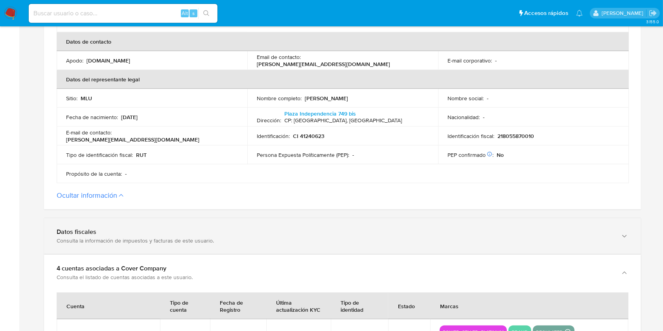
click at [238, 237] on div "Consulta la información de impuestos y facturas de este usuario." at bounding box center [335, 240] width 556 height 7
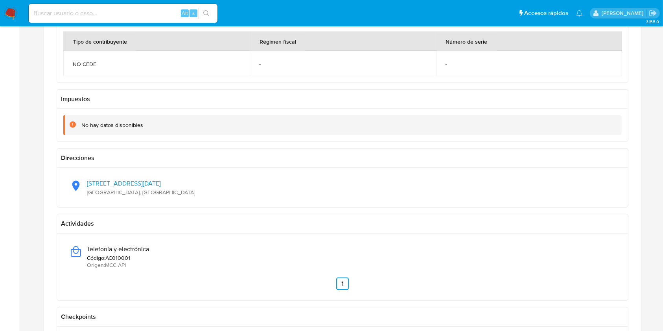
scroll to position [603, 0]
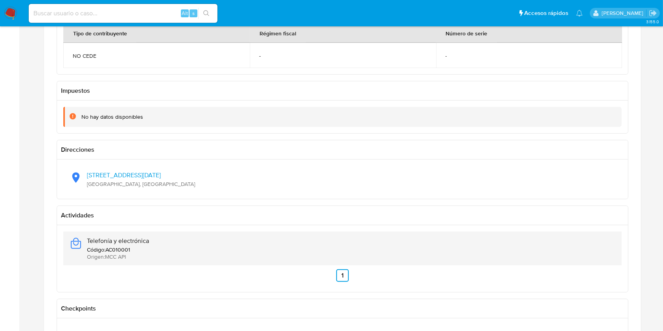
drag, startPoint x: 144, startPoint y: 247, endPoint x: 145, endPoint y: 243, distance: 4.1
click at [145, 243] on div "Telefonía y electrónica Código : AC010001 Origen : MCC API" at bounding box center [118, 248] width 62 height 23
click at [157, 238] on div "Telefonía y electrónica Código : AC010001 Origen : MCC API" at bounding box center [343, 249] width 546 height 34
drag, startPoint x: 157, startPoint y: 238, endPoint x: 88, endPoint y: 244, distance: 68.8
click at [88, 244] on div "Telefonía y electrónica Código : AC010001 Origen : MCC API" at bounding box center [343, 249] width 546 height 34
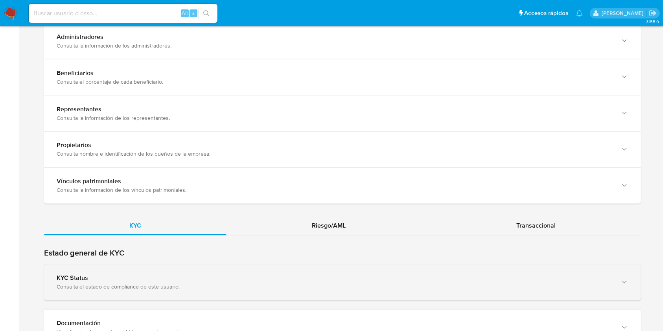
scroll to position [1365, 0]
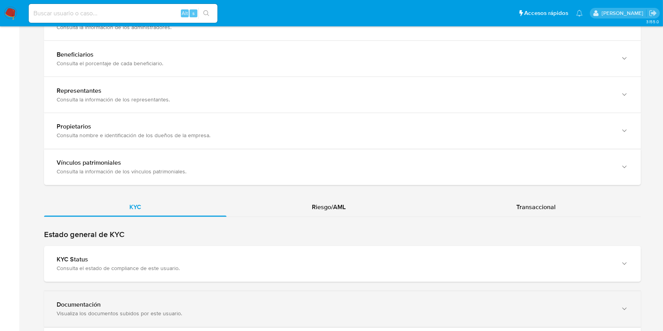
click at [414, 315] on div "Visualiza los documentos subidos por este usuario." at bounding box center [335, 313] width 556 height 7
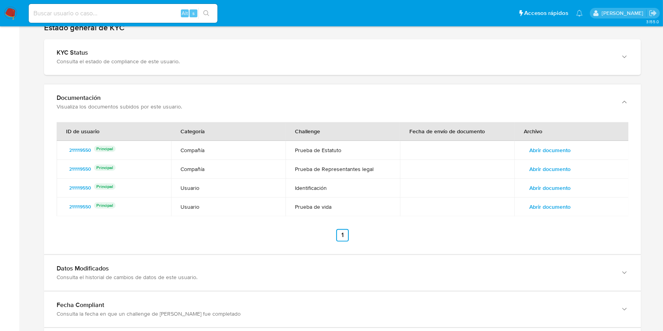
scroll to position [1618, 0]
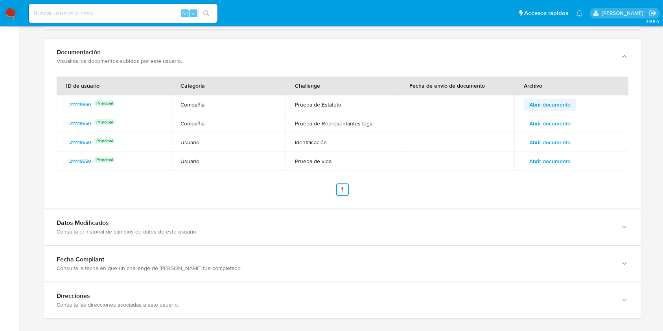
click at [559, 105] on span "Abrir documento" at bounding box center [550, 104] width 41 height 11
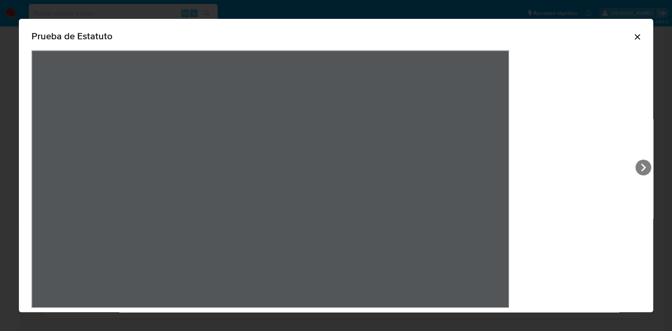
click at [634, 38] on icon "Cerrar" at bounding box center [637, 37] width 6 height 6
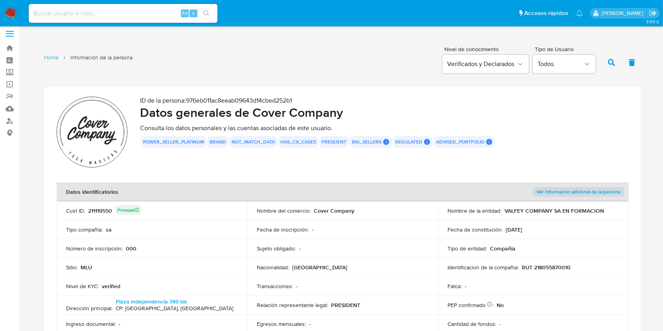
scroll to position [0, 0]
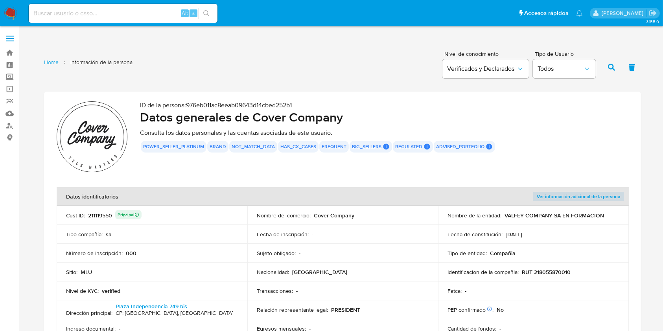
drag, startPoint x: 606, startPoint y: 213, endPoint x: 504, endPoint y: 216, distance: 102.4
click at [504, 216] on div "Nombre de la entidad : VALFEY COMPANY SA EN FORMACION" at bounding box center [534, 215] width 172 height 7
drag, startPoint x: 572, startPoint y: 271, endPoint x: 524, endPoint y: 273, distance: 48.0
click at [524, 273] on div "Identificacion de la compañia : RUT 218055870010" at bounding box center [534, 272] width 172 height 7
drag, startPoint x: 352, startPoint y: 218, endPoint x: 313, endPoint y: 219, distance: 38.6
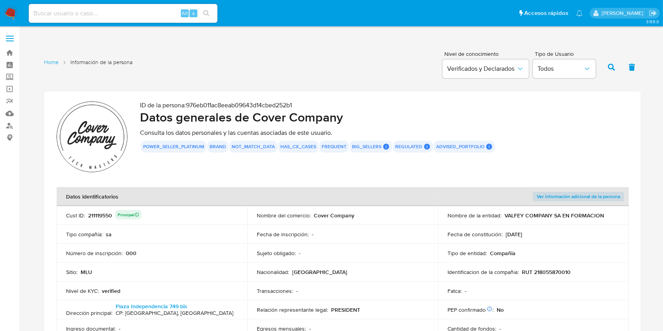
click at [313, 219] on div "Nombre del comercio : Cover Company" at bounding box center [343, 215] width 172 height 7
